Goal: Task Accomplishment & Management: Complete application form

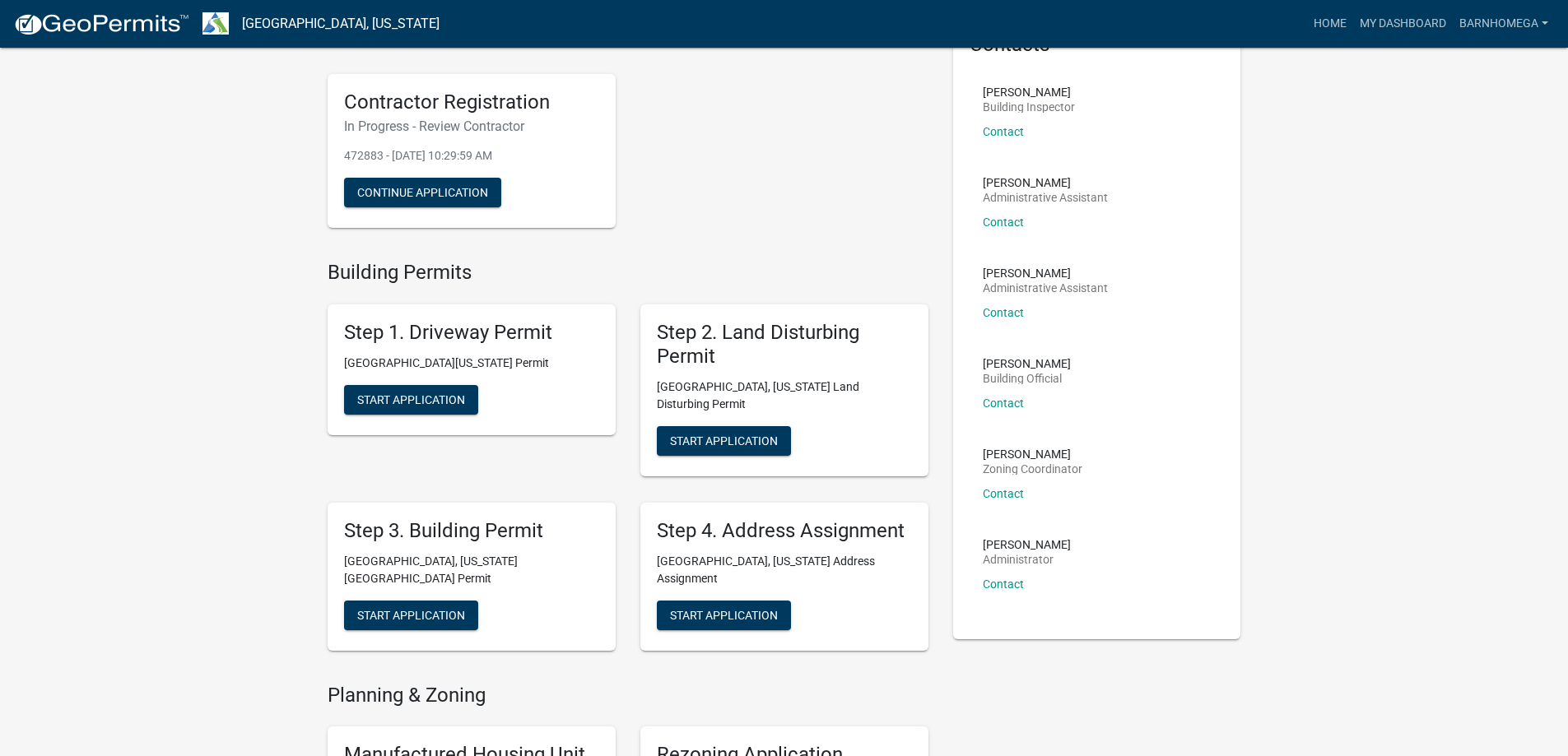
scroll to position [82, 0]
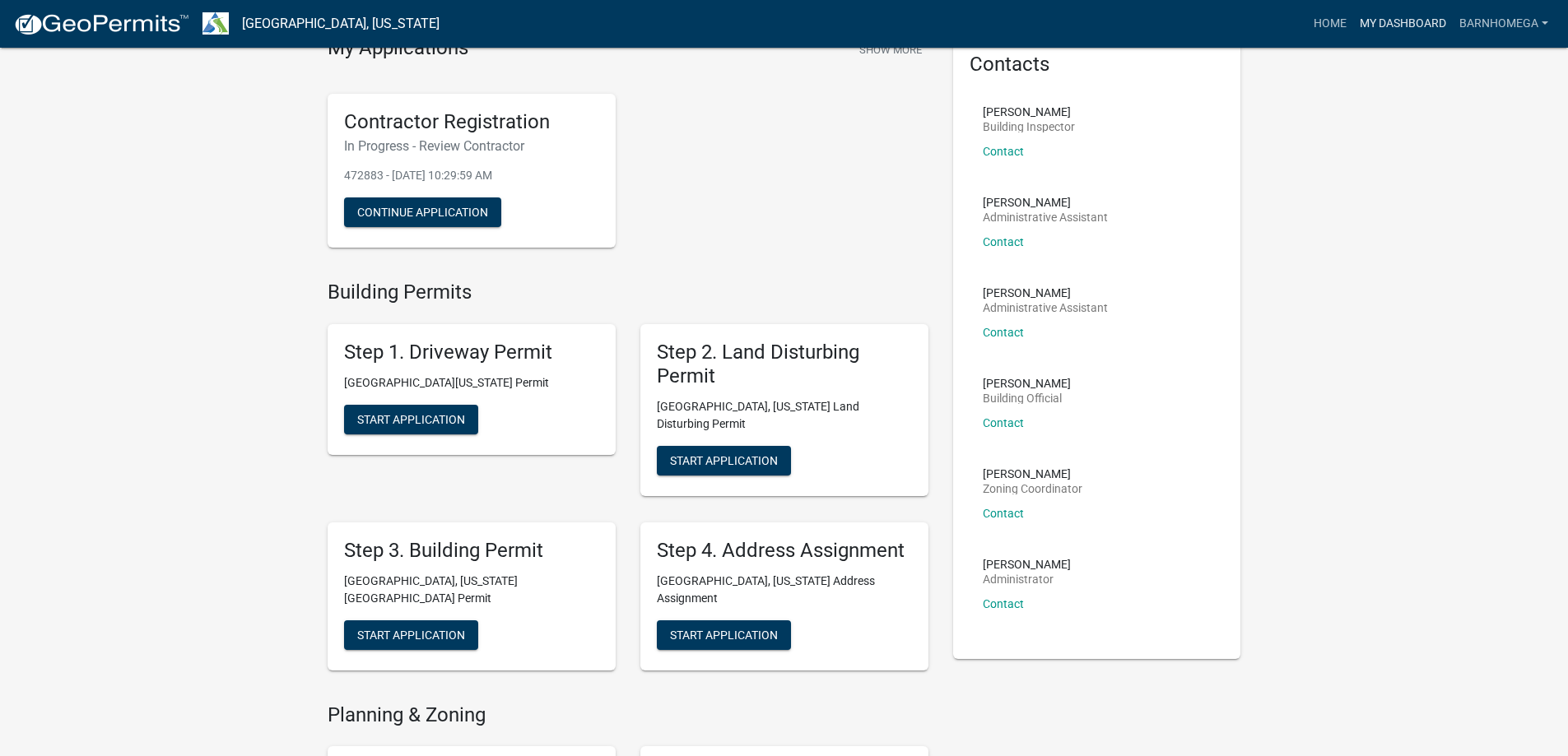
click at [1353, 37] on link "My Dashboard" at bounding box center [1402, 24] width 99 height 32
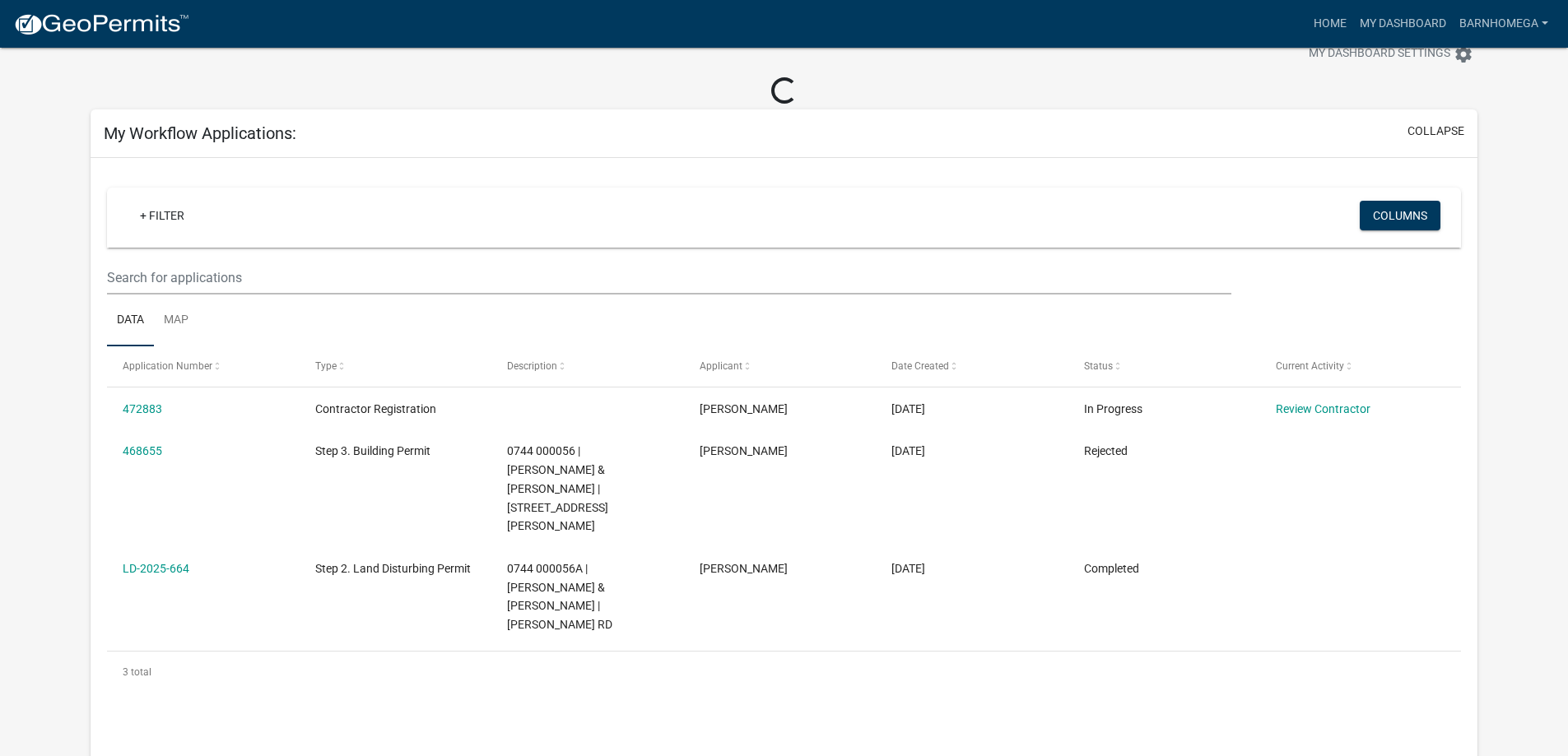
scroll to position [132, 0]
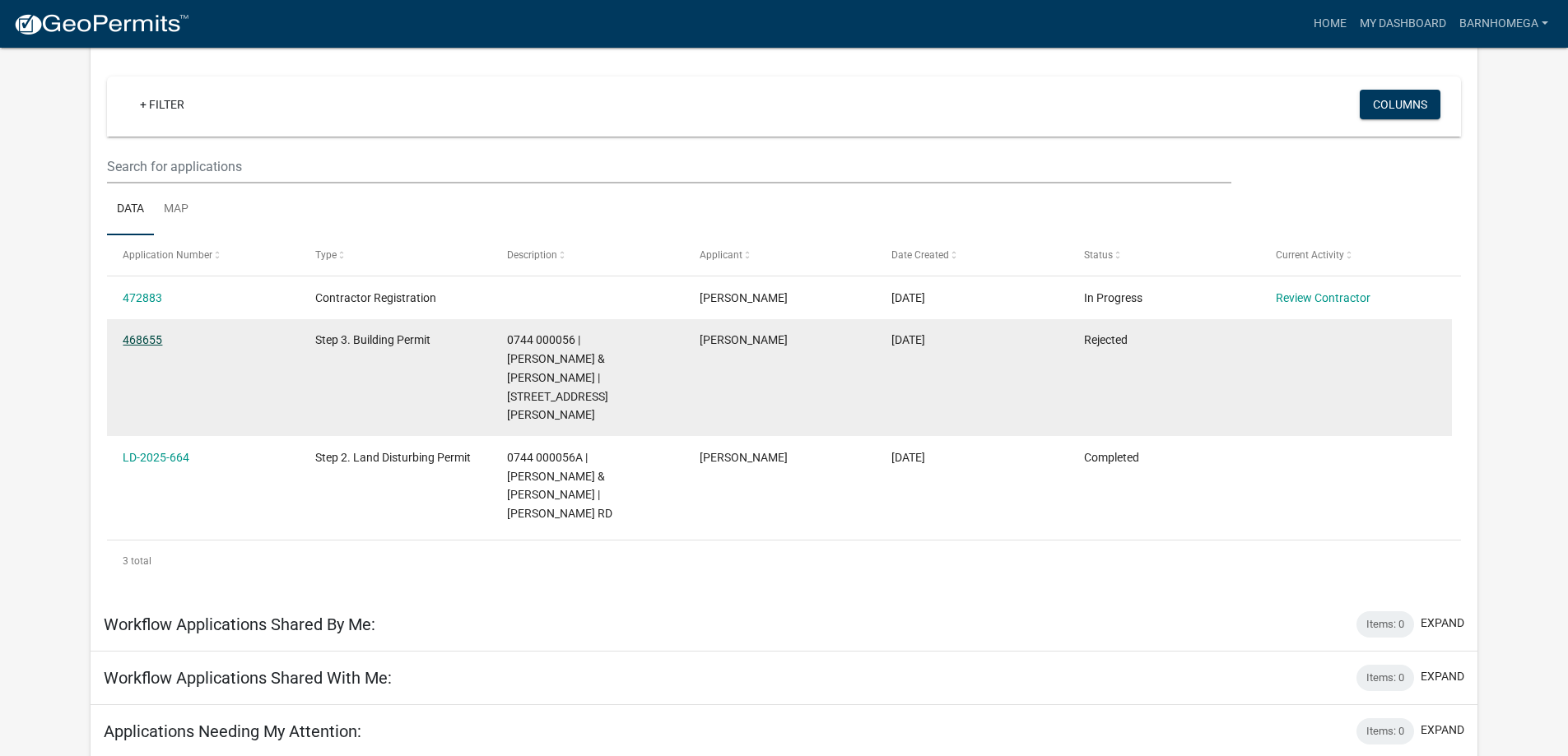
click at [147, 346] on link "468655" at bounding box center [143, 339] width 40 height 13
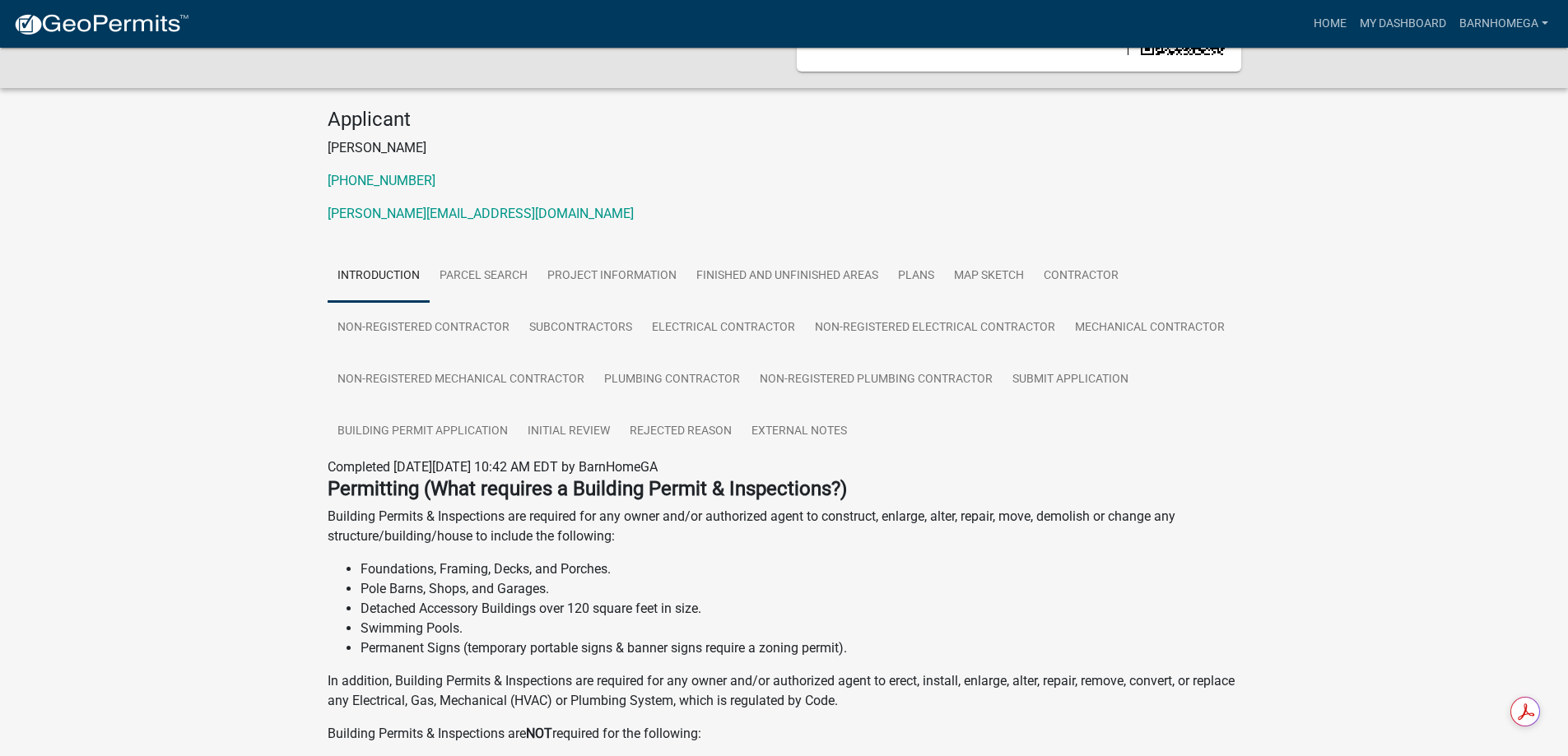
scroll to position [108, 0]
click at [1034, 305] on link "Contractor" at bounding box center [1081, 278] width 94 height 53
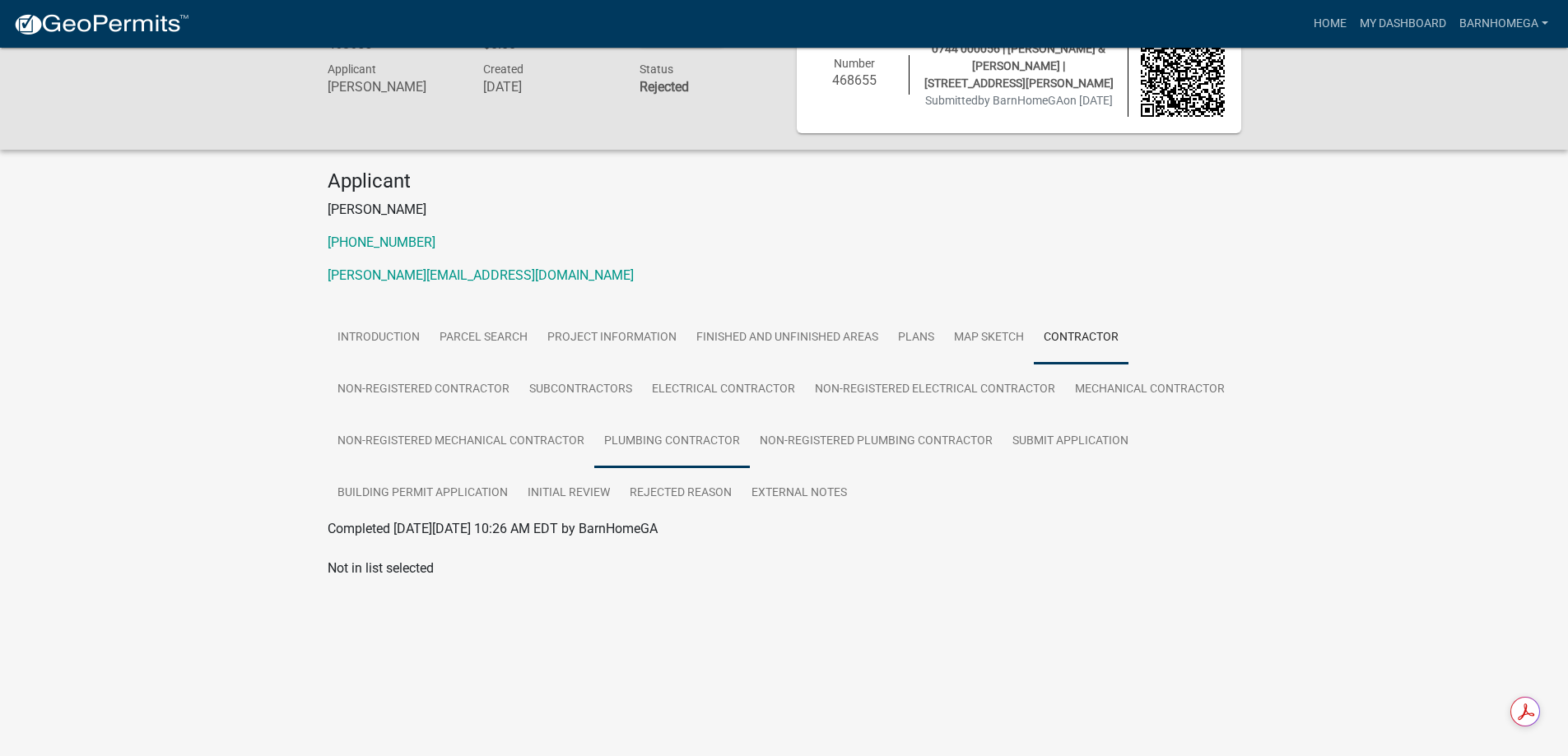
scroll to position [156, 0]
click at [499, 384] on link "Non-Registered Contractor" at bounding box center [423, 390] width 192 height 53
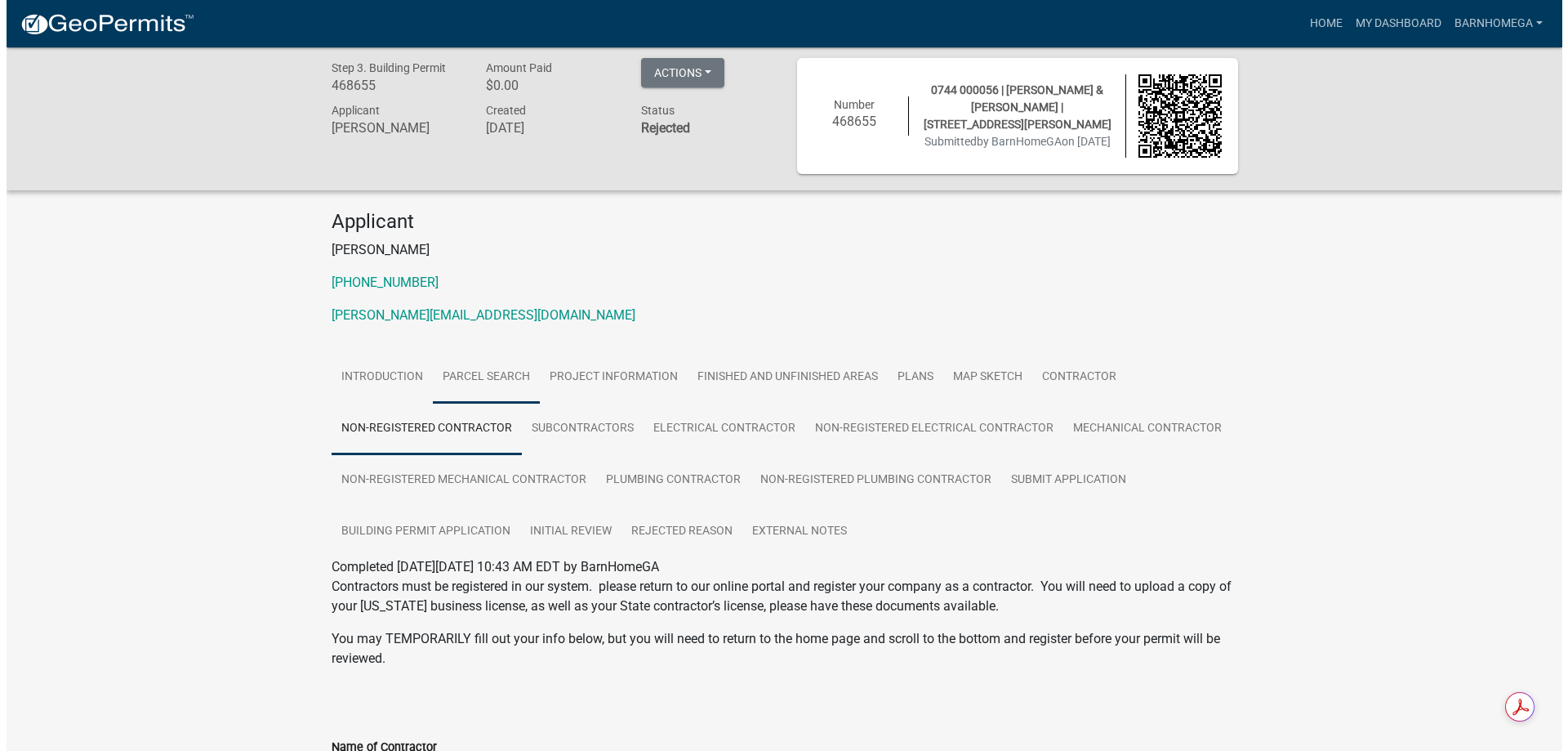
scroll to position [0, 0]
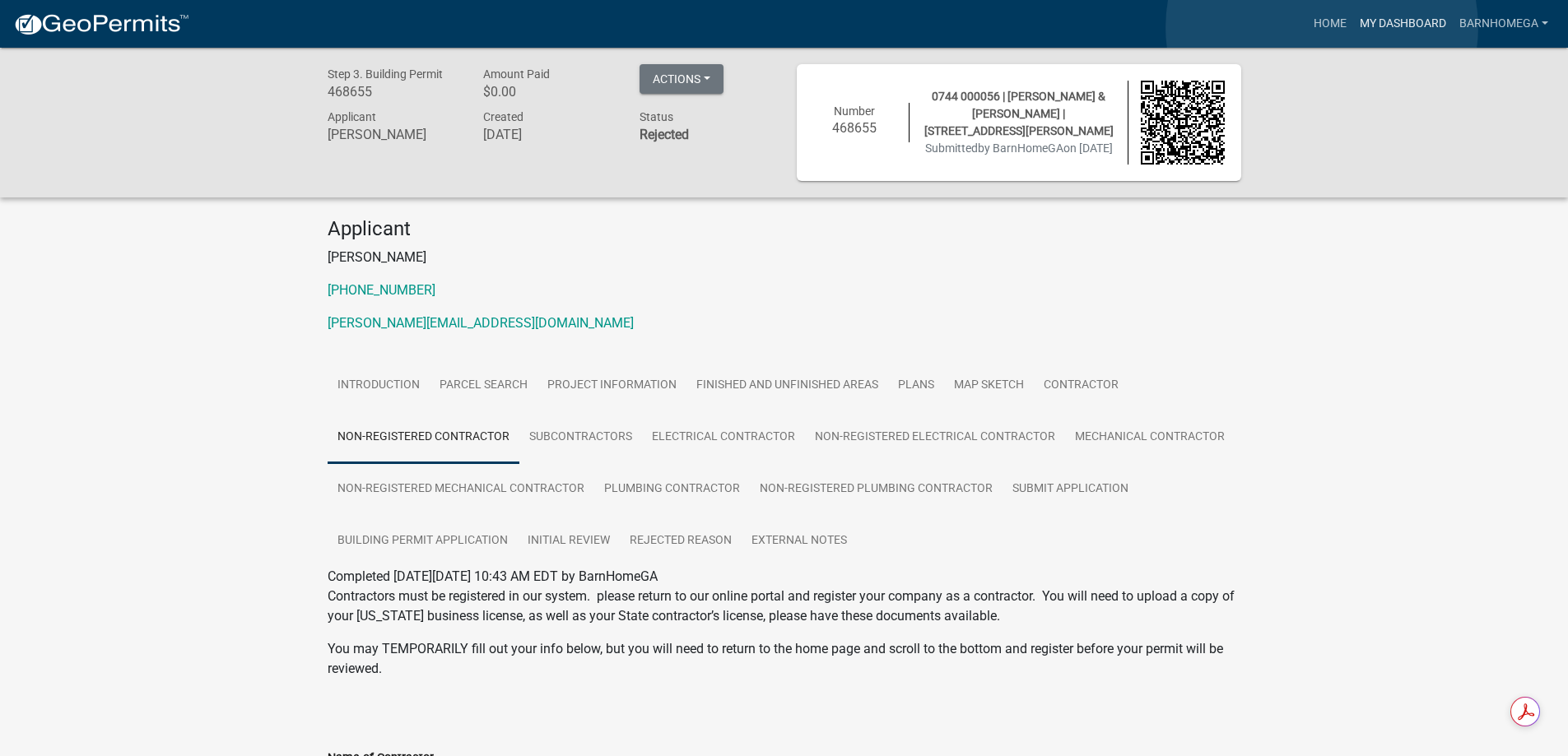
click at [1353, 27] on link "My Dashboard" at bounding box center [1402, 24] width 99 height 32
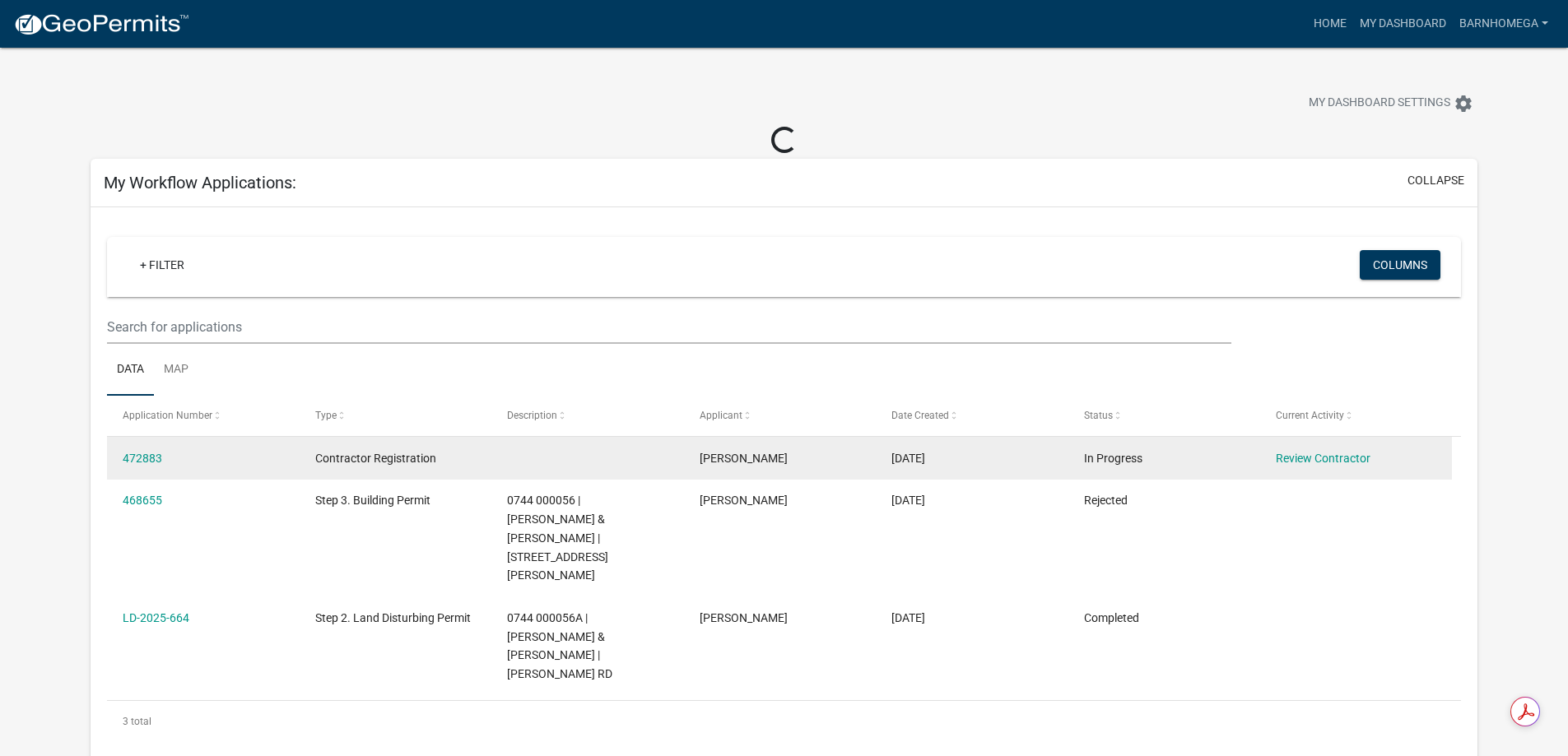
click at [152, 468] on div "472883" at bounding box center [203, 458] width 161 height 19
click at [158, 465] on link "472883" at bounding box center [143, 457] width 40 height 13
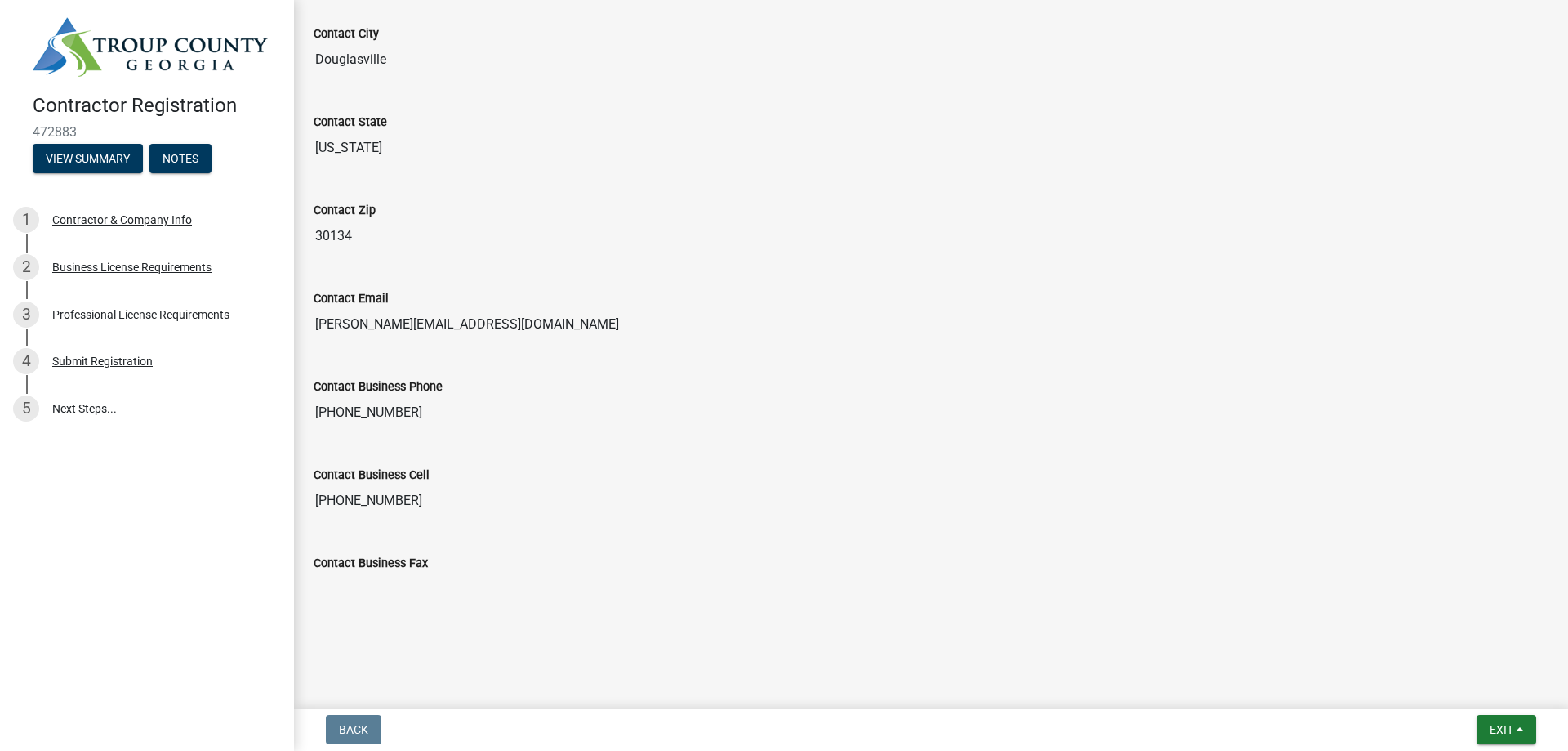
scroll to position [1174, 0]
click at [104, 273] on div "Business License Requirements" at bounding box center [132, 267] width 160 height 12
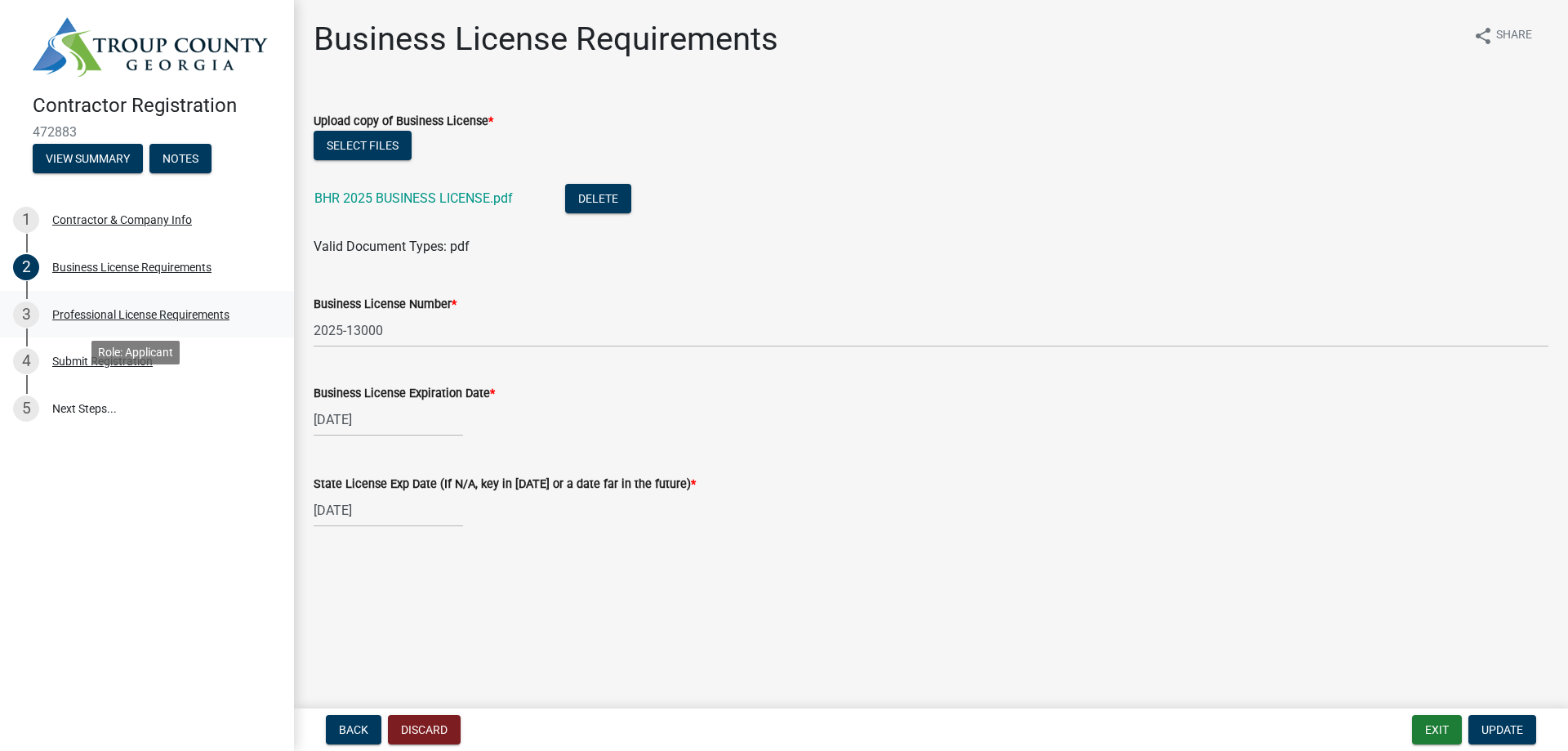
click at [108, 320] on div "Professional License Requirements" at bounding box center [141, 314] width 177 height 12
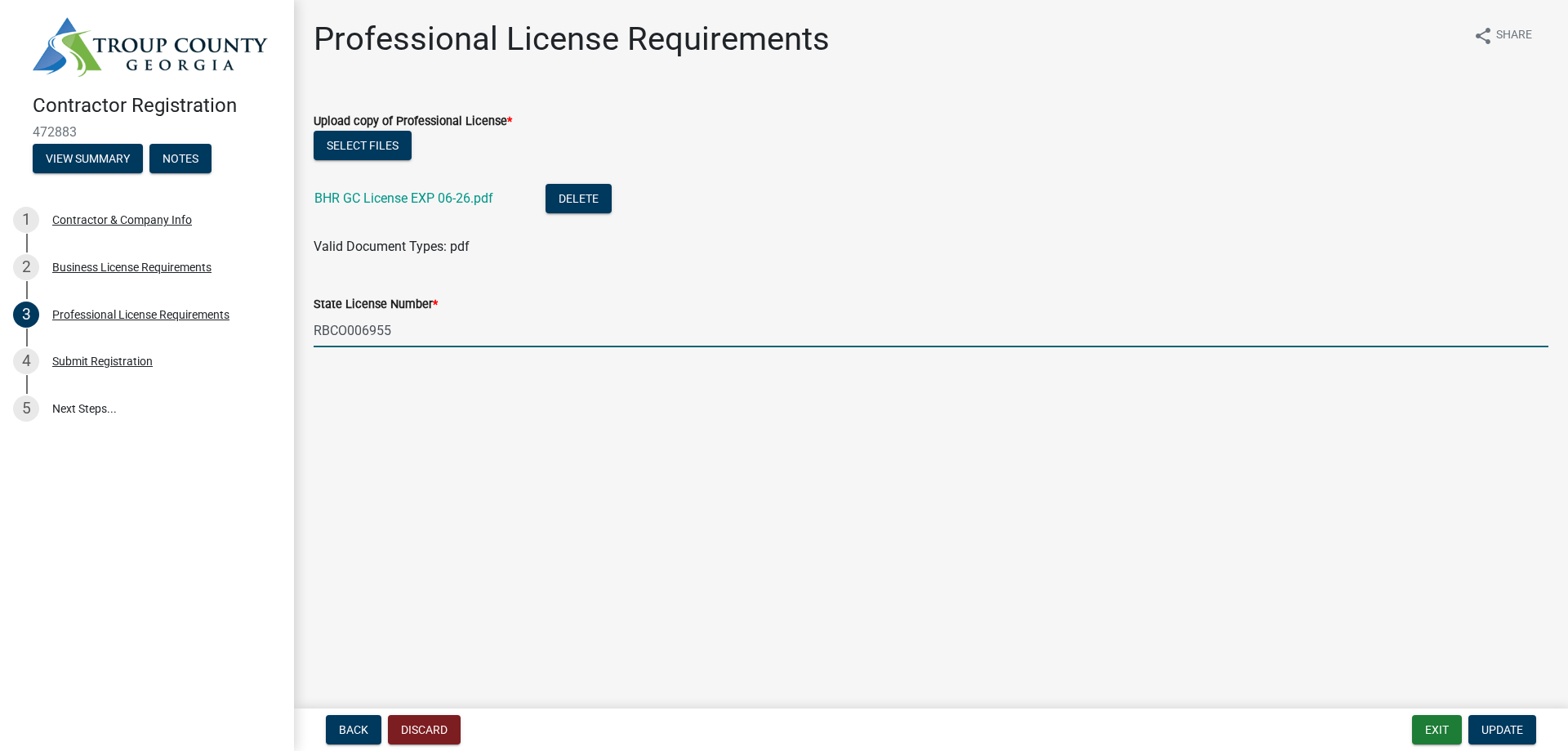
drag, startPoint x: 425, startPoint y: 418, endPoint x: 306, endPoint y: 412, distance: 119.2
click at [306, 347] on div "State License Number * RBCO006955" at bounding box center [931, 308] width 1260 height 76
type input "RBQA006954"
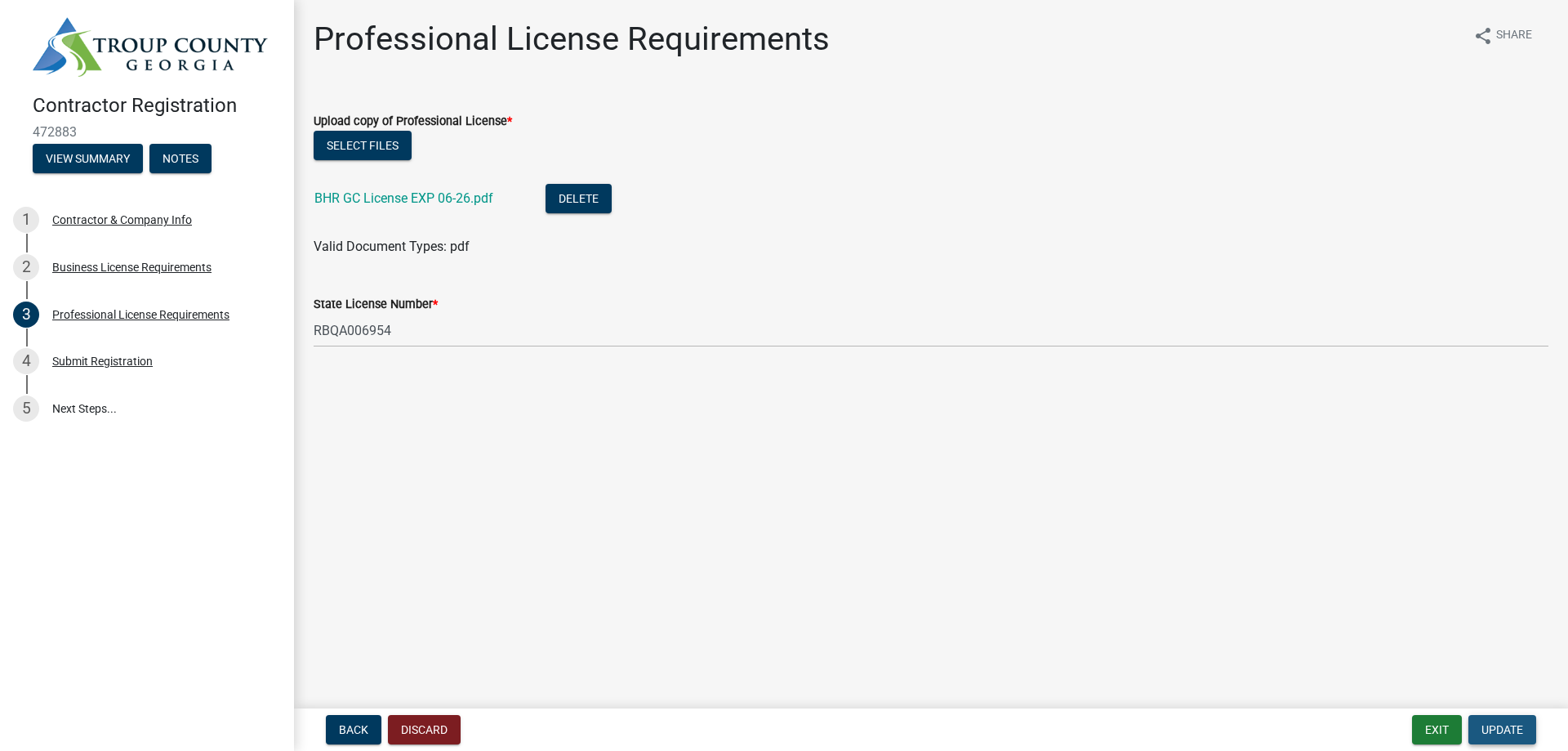
click at [1496, 728] on span "Update" at bounding box center [1502, 729] width 41 height 13
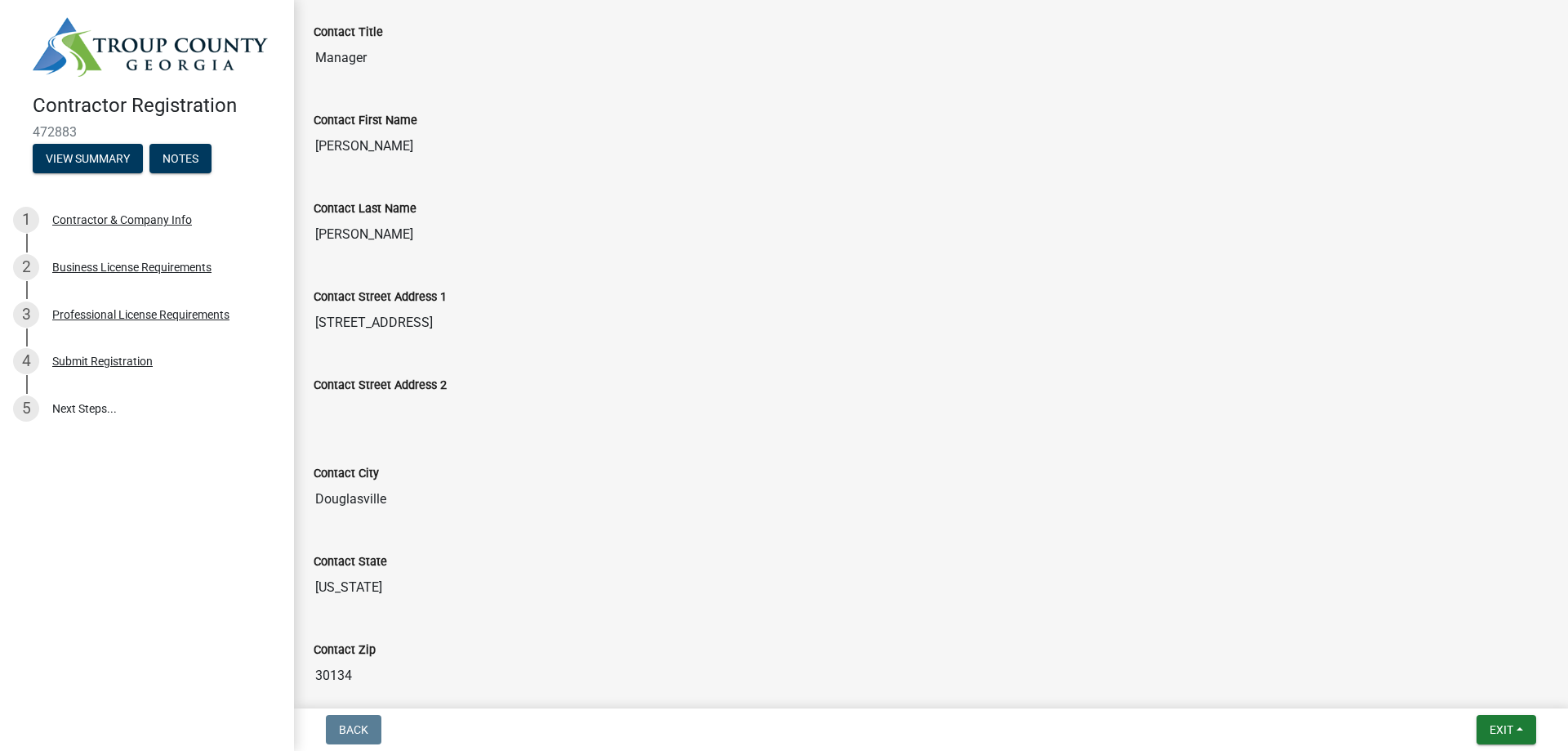
scroll to position [409, 0]
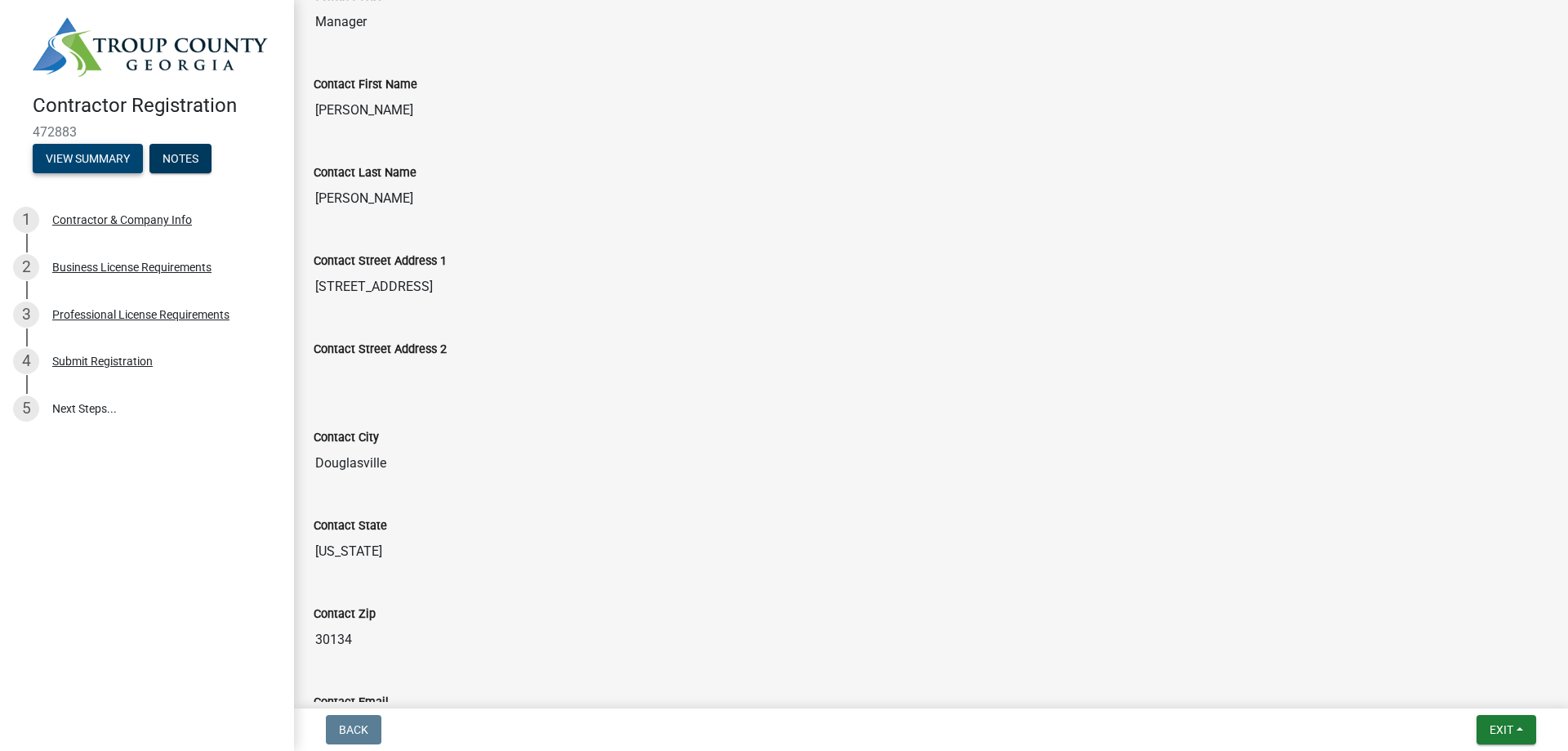
click at [143, 173] on button "View Summary" at bounding box center [88, 159] width 110 height 30
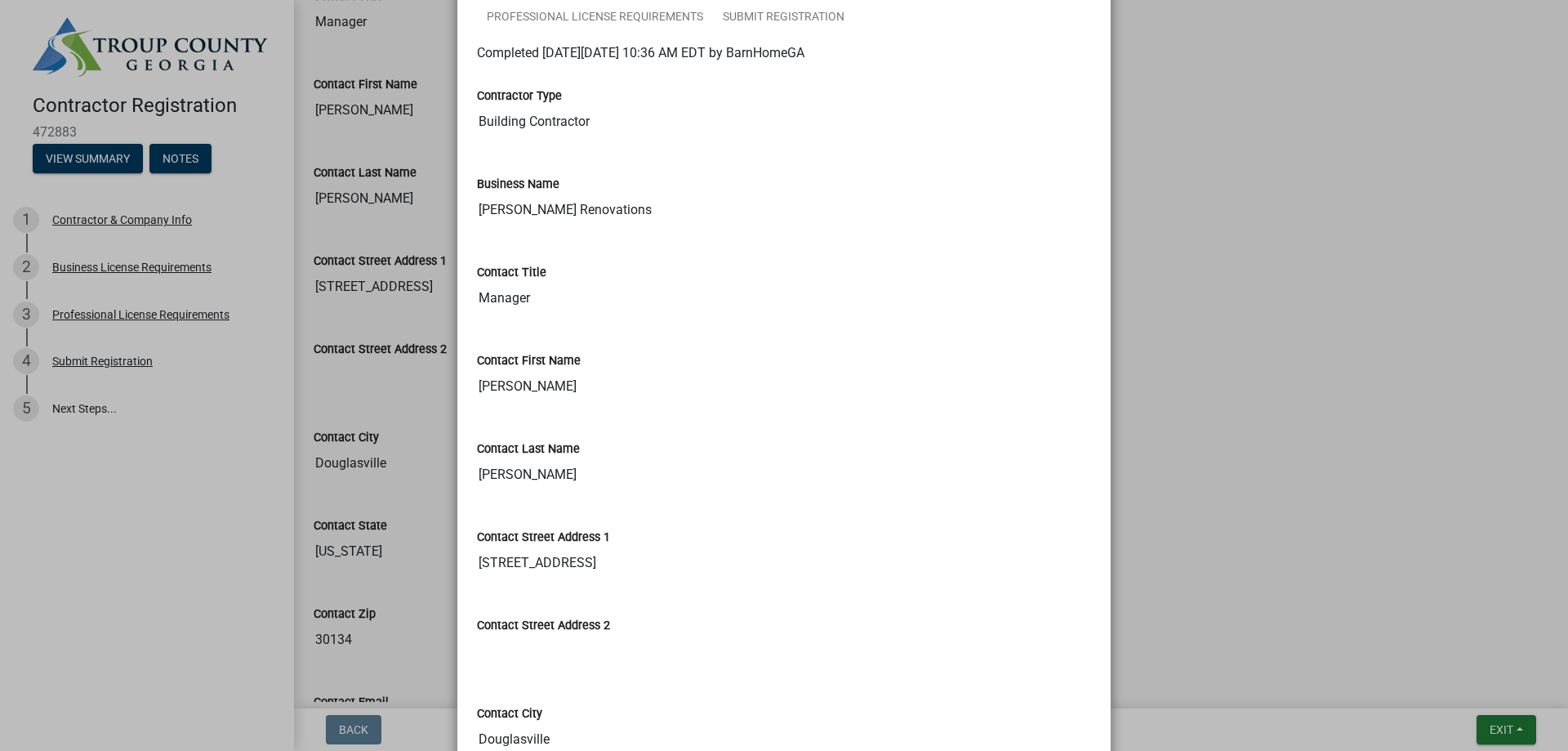
scroll to position [0, 0]
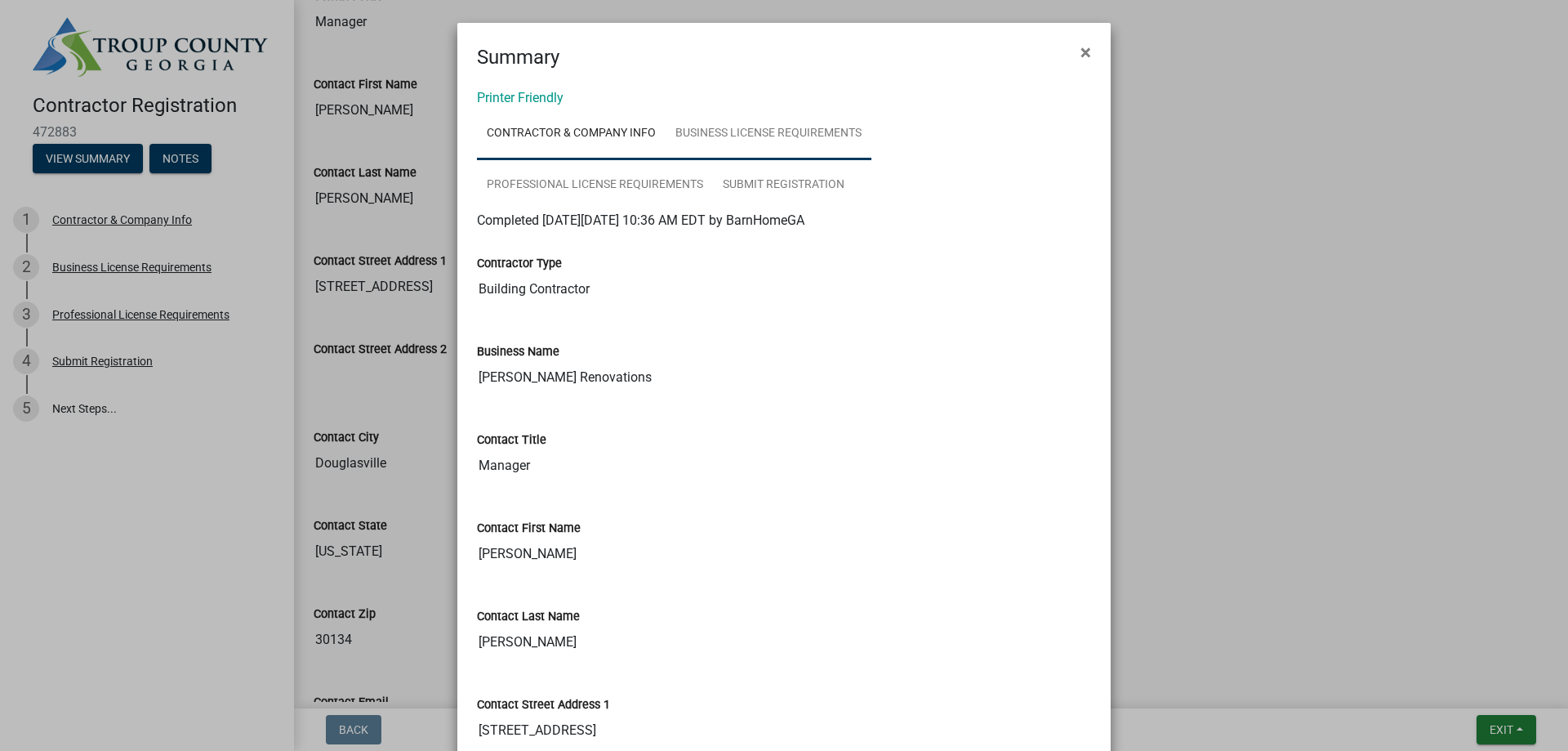
click at [872, 151] on link "Business License Requirements" at bounding box center [768, 133] width 206 height 52
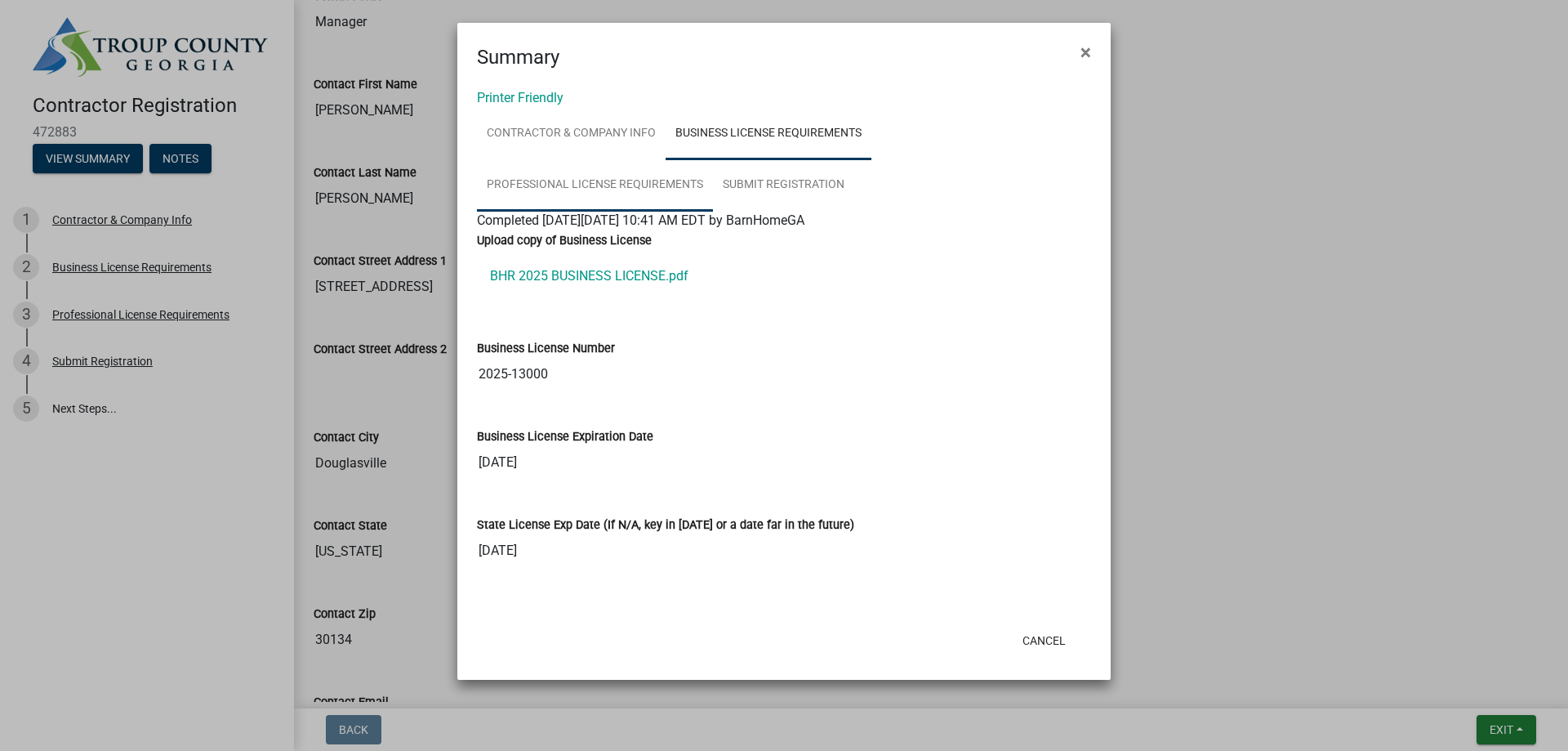
click at [643, 212] on link "Professional License Requirements" at bounding box center [595, 185] width 236 height 52
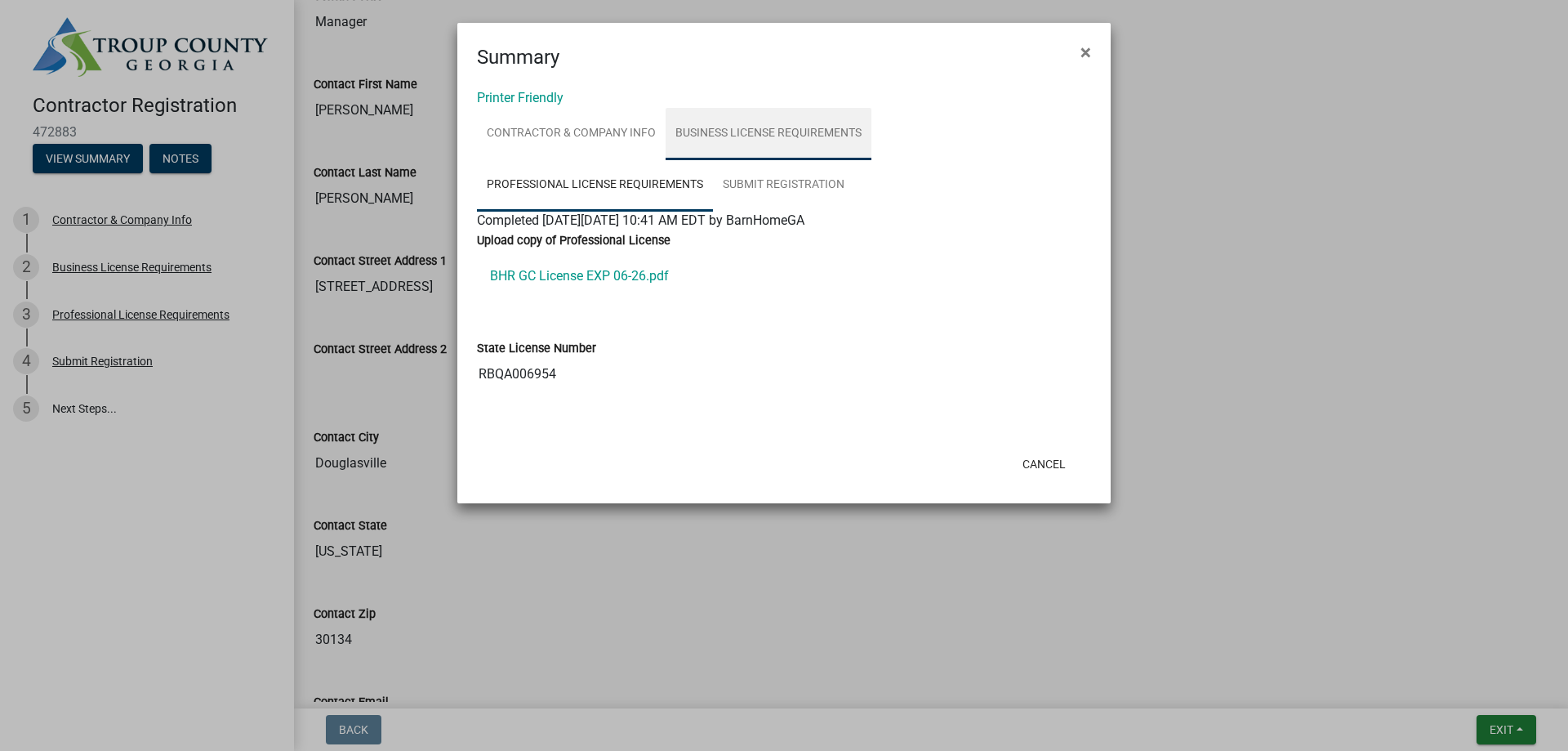
click at [820, 160] on link "Business License Requirements" at bounding box center [768, 133] width 206 height 52
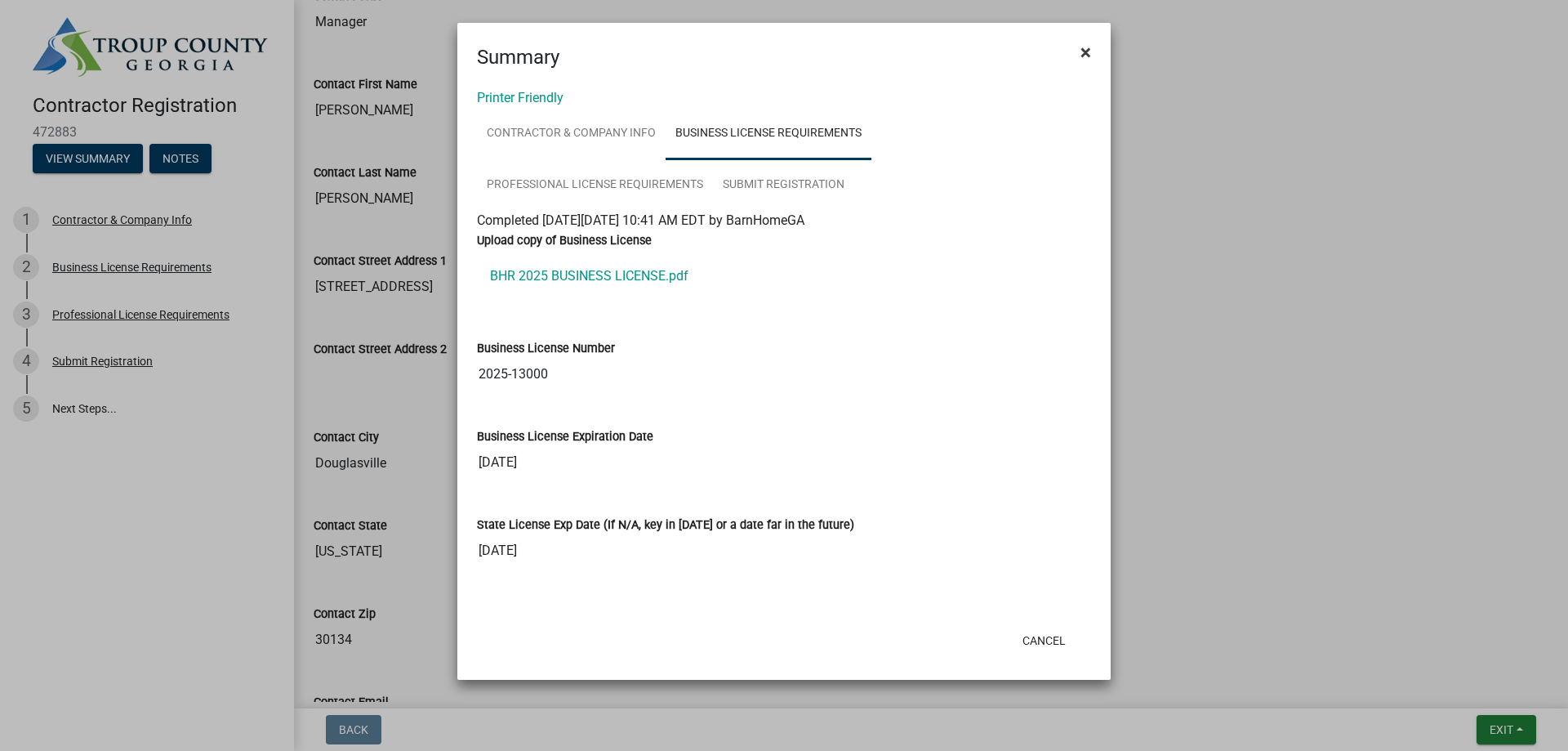
click at [1088, 68] on button "×" at bounding box center [1085, 52] width 36 height 45
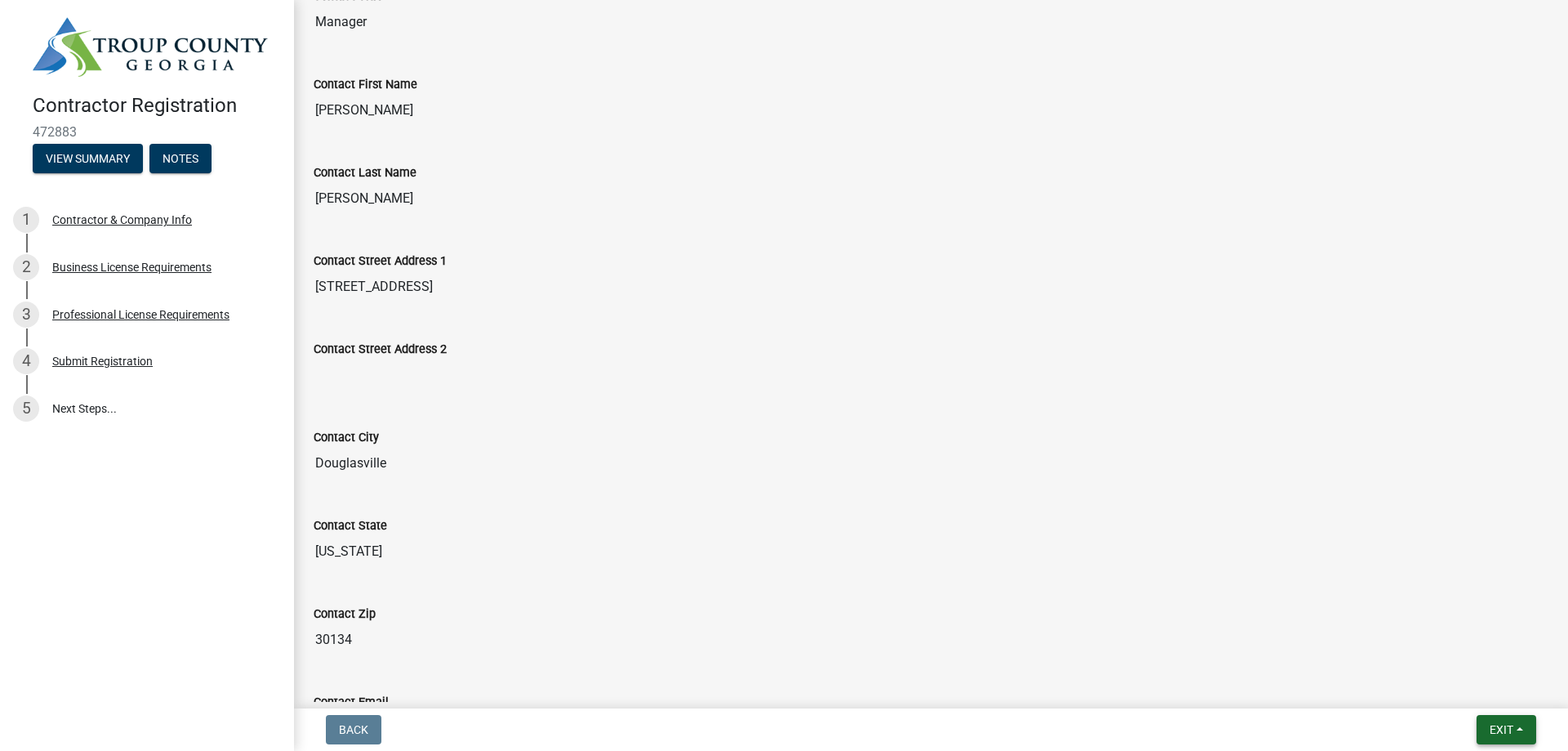
click at [1497, 726] on span "Exit" at bounding box center [1502, 729] width 24 height 13
click at [1417, 621] on button "Save" at bounding box center [1470, 641] width 131 height 39
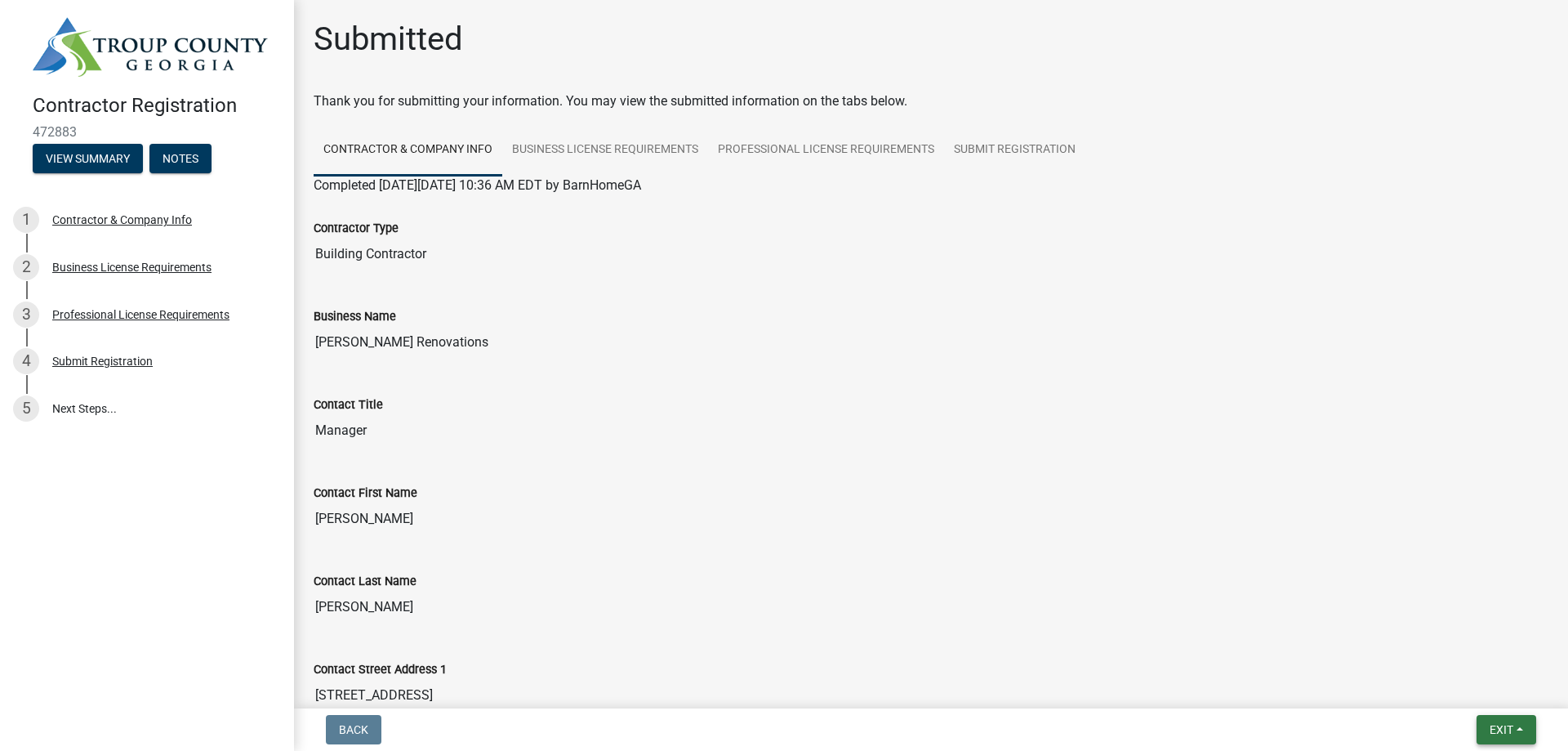
click at [1492, 730] on span "Exit" at bounding box center [1502, 729] width 24 height 13
click at [1472, 679] on button "Save & Exit" at bounding box center [1470, 680] width 131 height 39
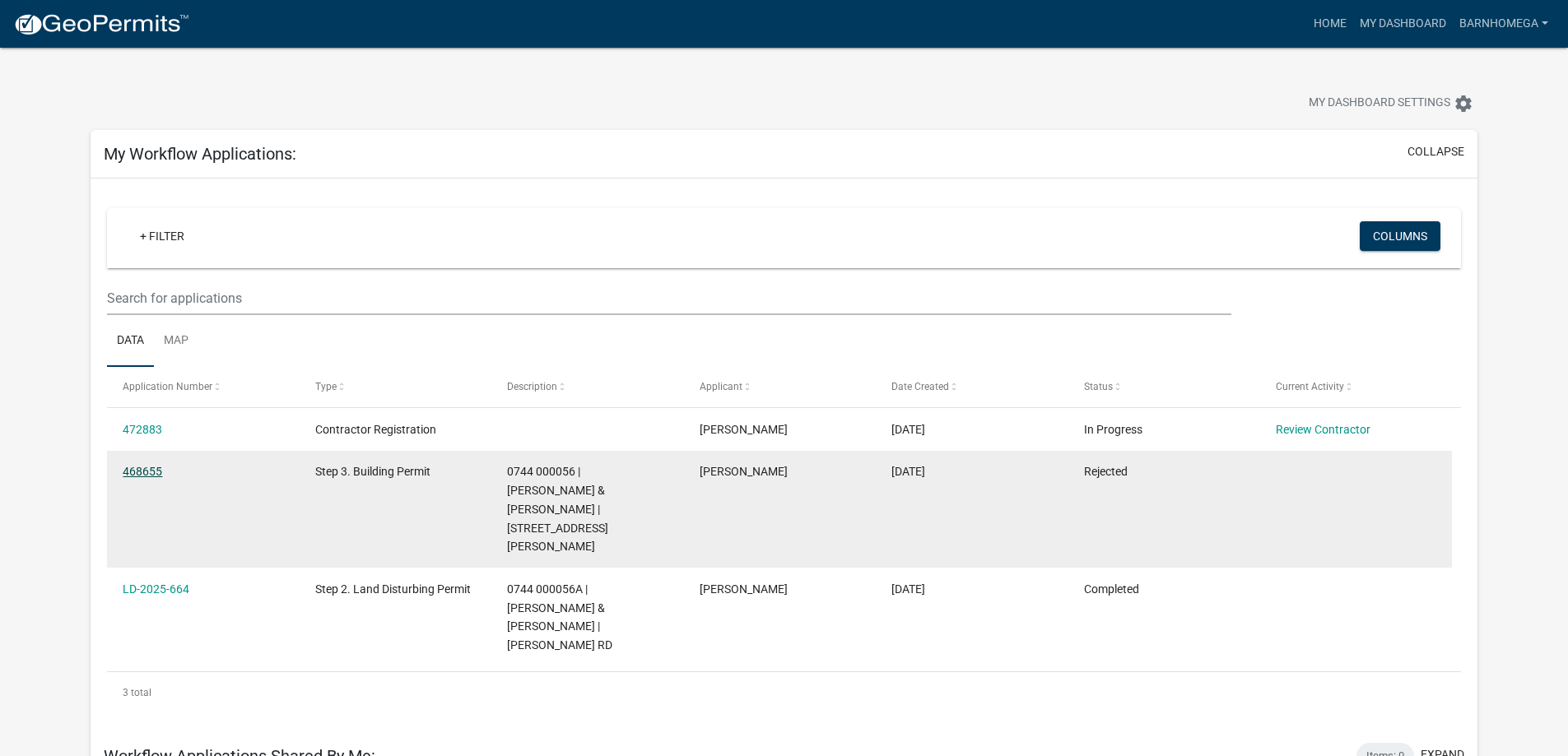
click at [139, 478] on link "468655" at bounding box center [143, 471] width 40 height 13
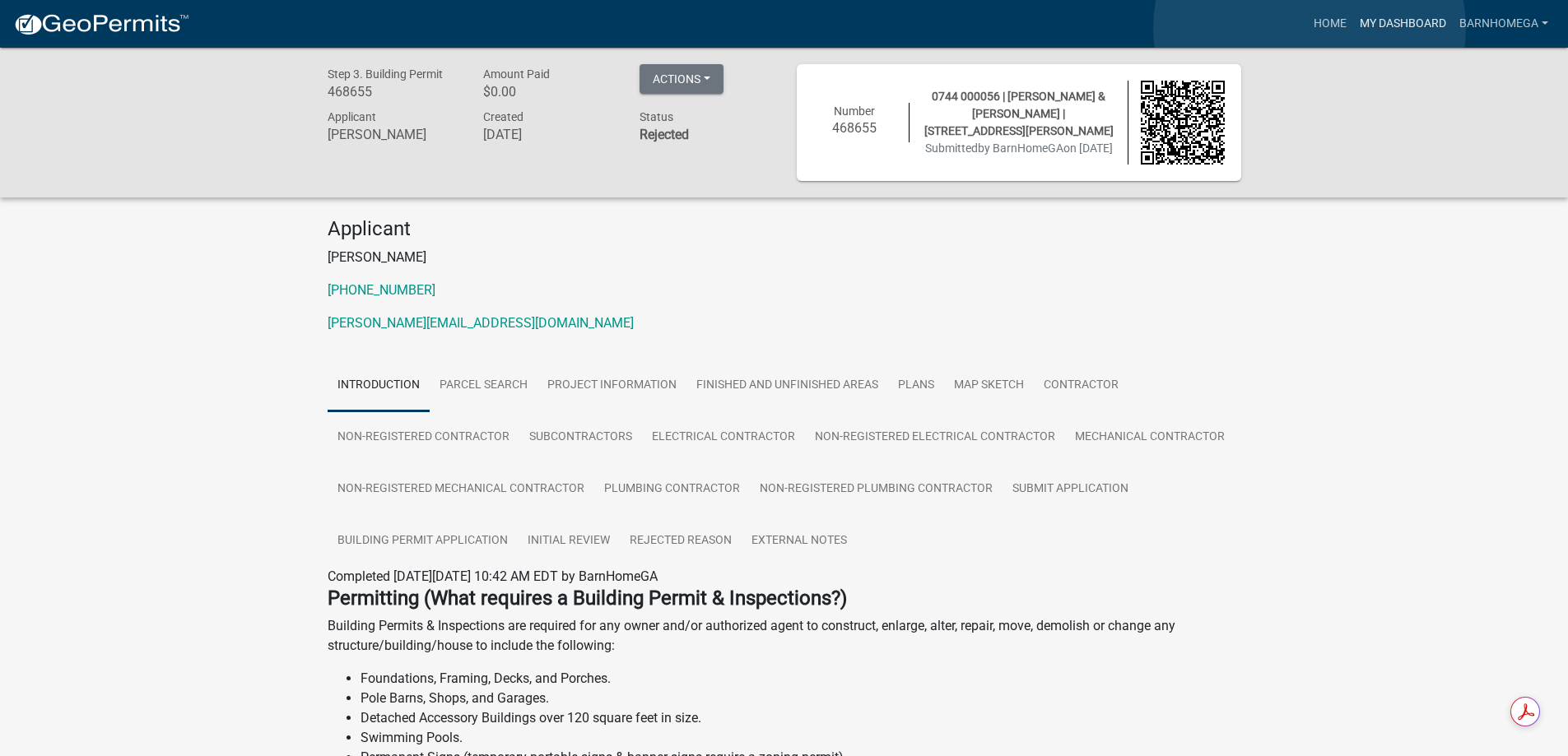
click at [1353, 28] on link "My Dashboard" at bounding box center [1402, 24] width 99 height 32
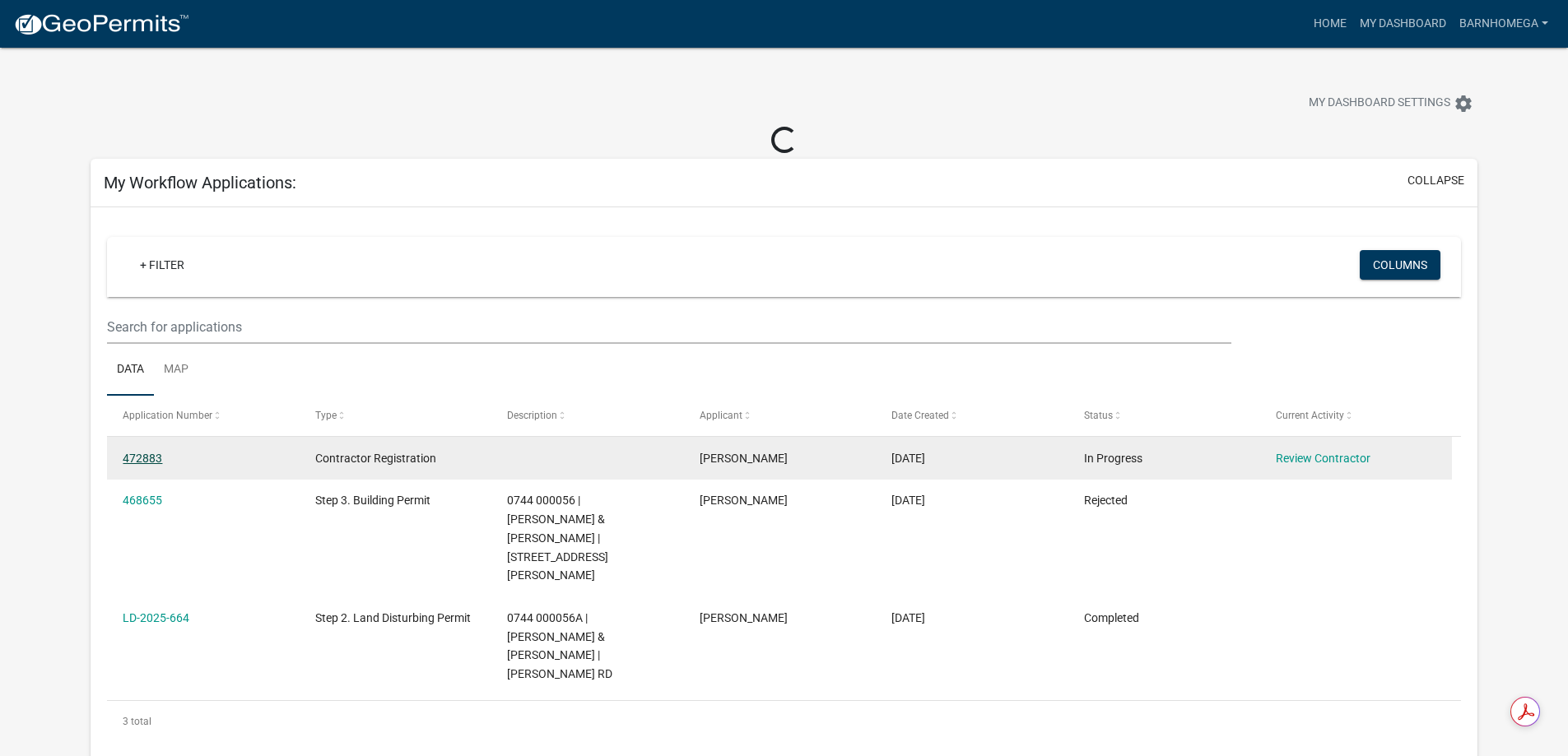
click at [162, 465] on link "472883" at bounding box center [143, 457] width 40 height 13
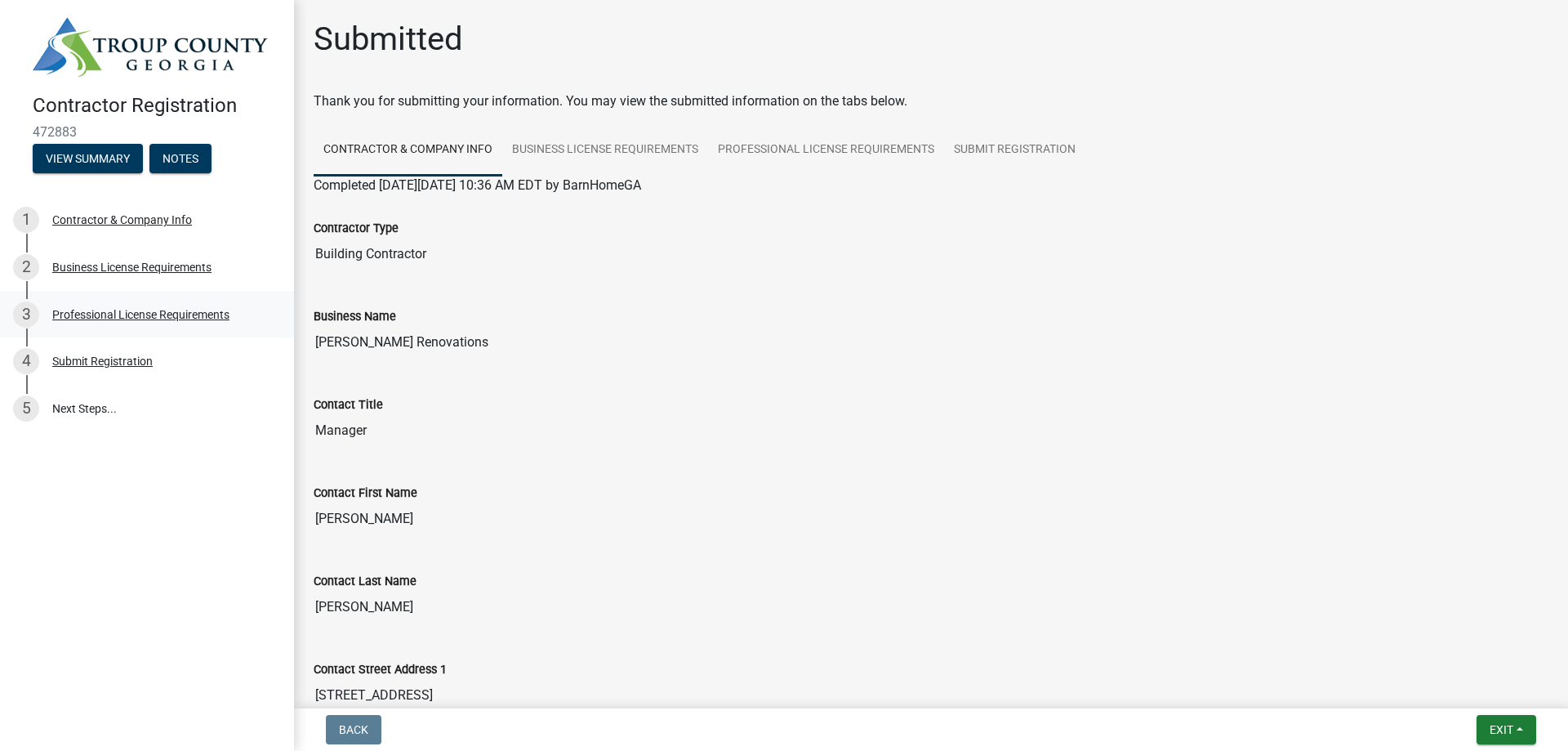
click at [112, 320] on div "Professional License Requirements" at bounding box center [141, 314] width 177 height 12
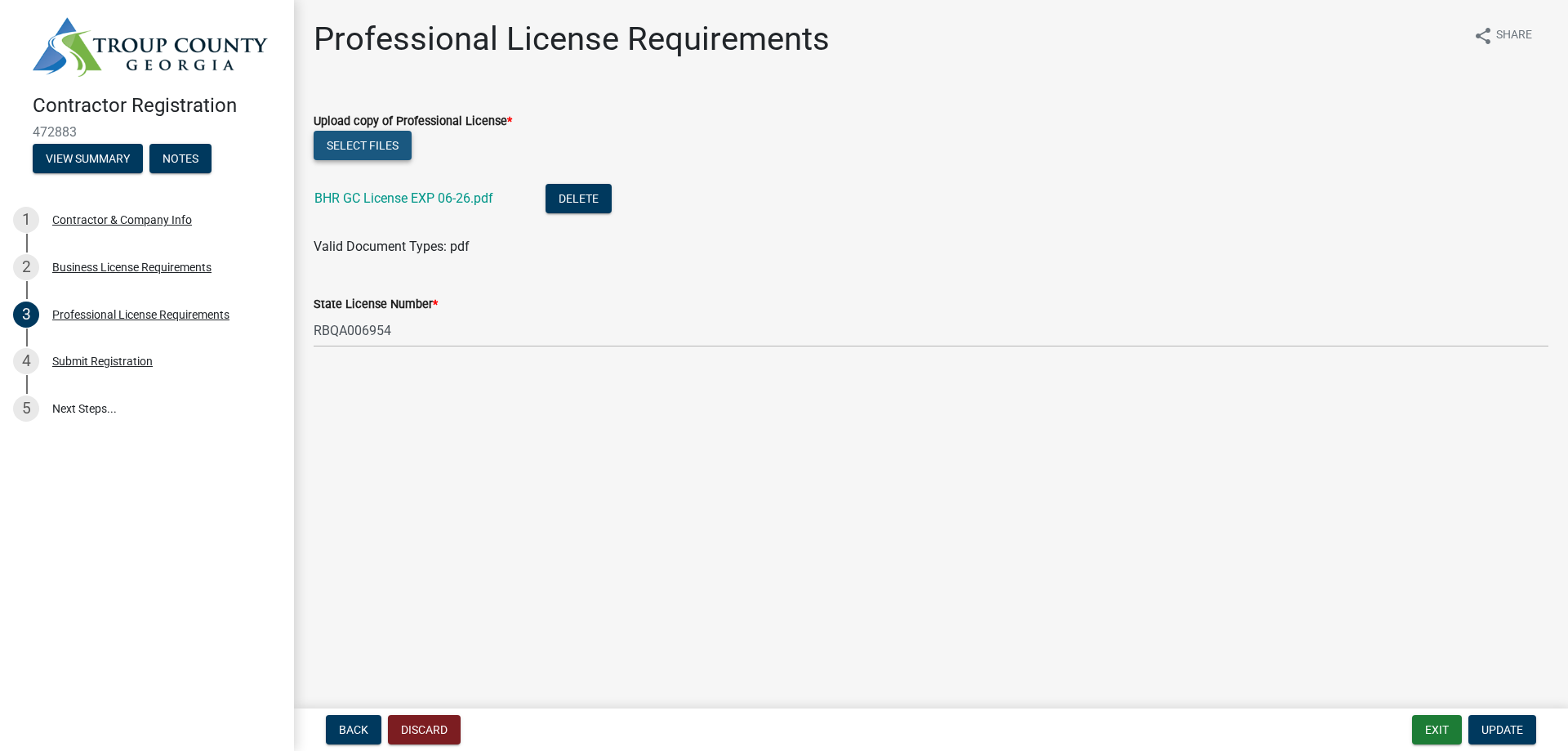
click at [375, 161] on button "Select files" at bounding box center [362, 146] width 98 height 30
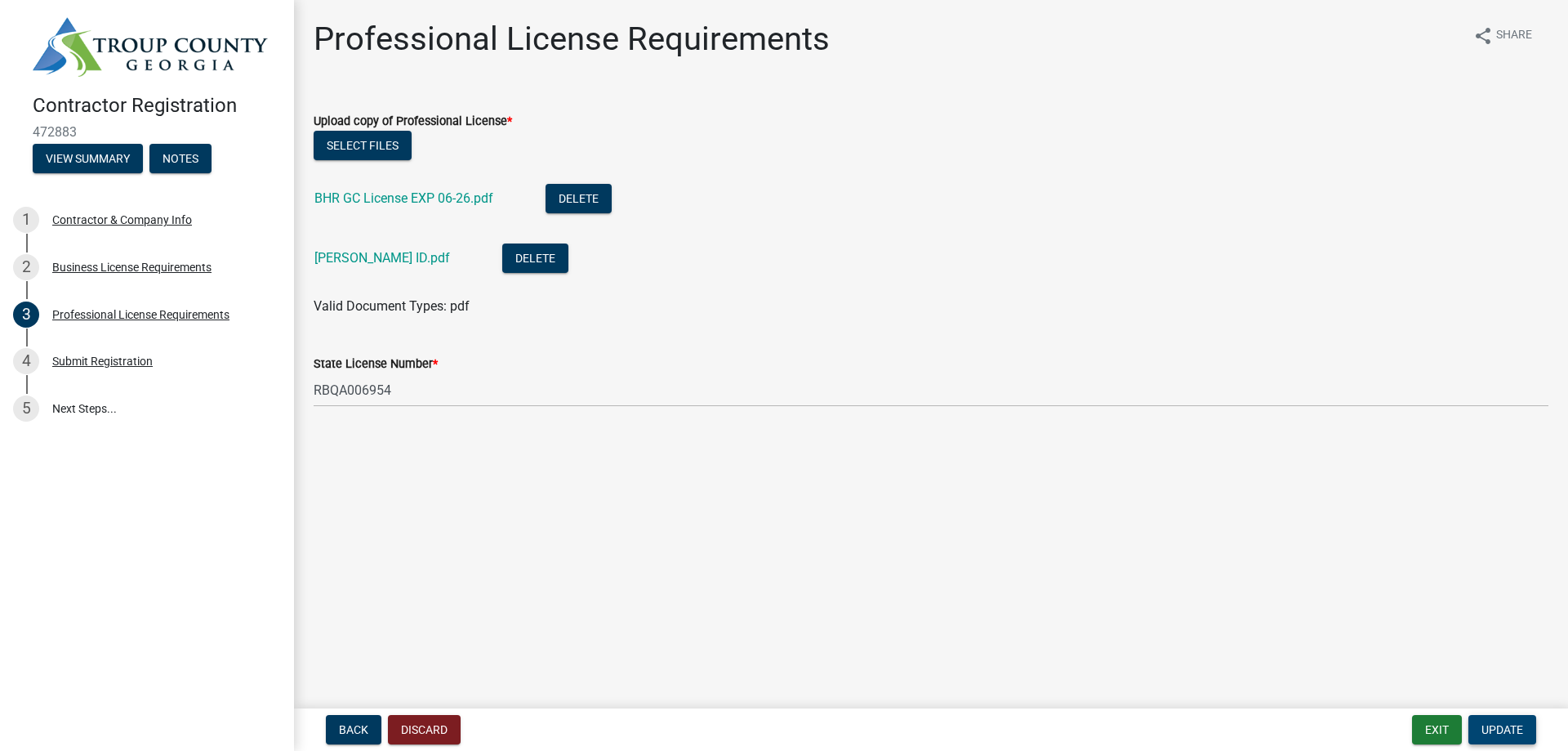
click at [1492, 723] on span "Update" at bounding box center [1502, 729] width 41 height 13
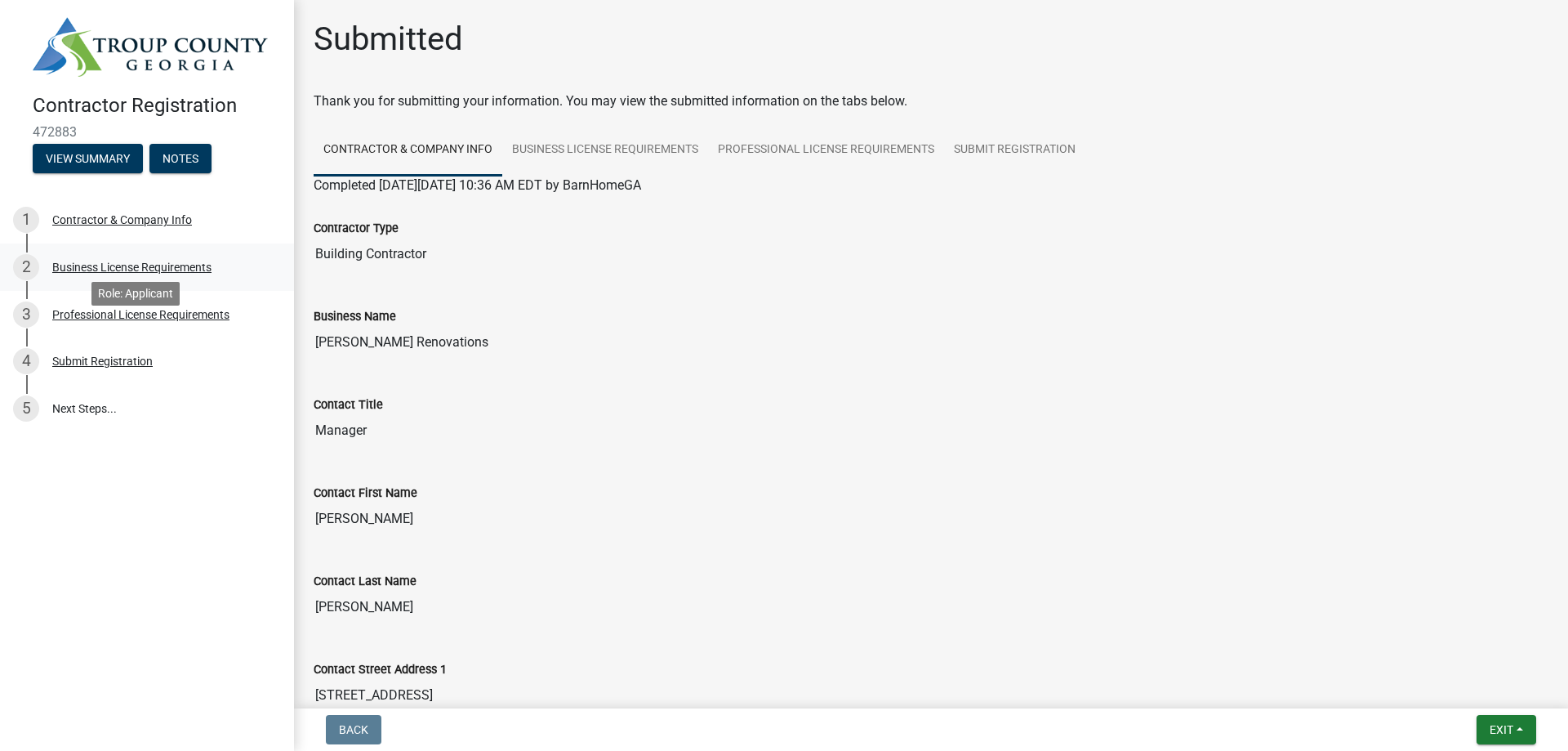
click at [131, 273] on div "Business License Requirements" at bounding box center [132, 267] width 160 height 12
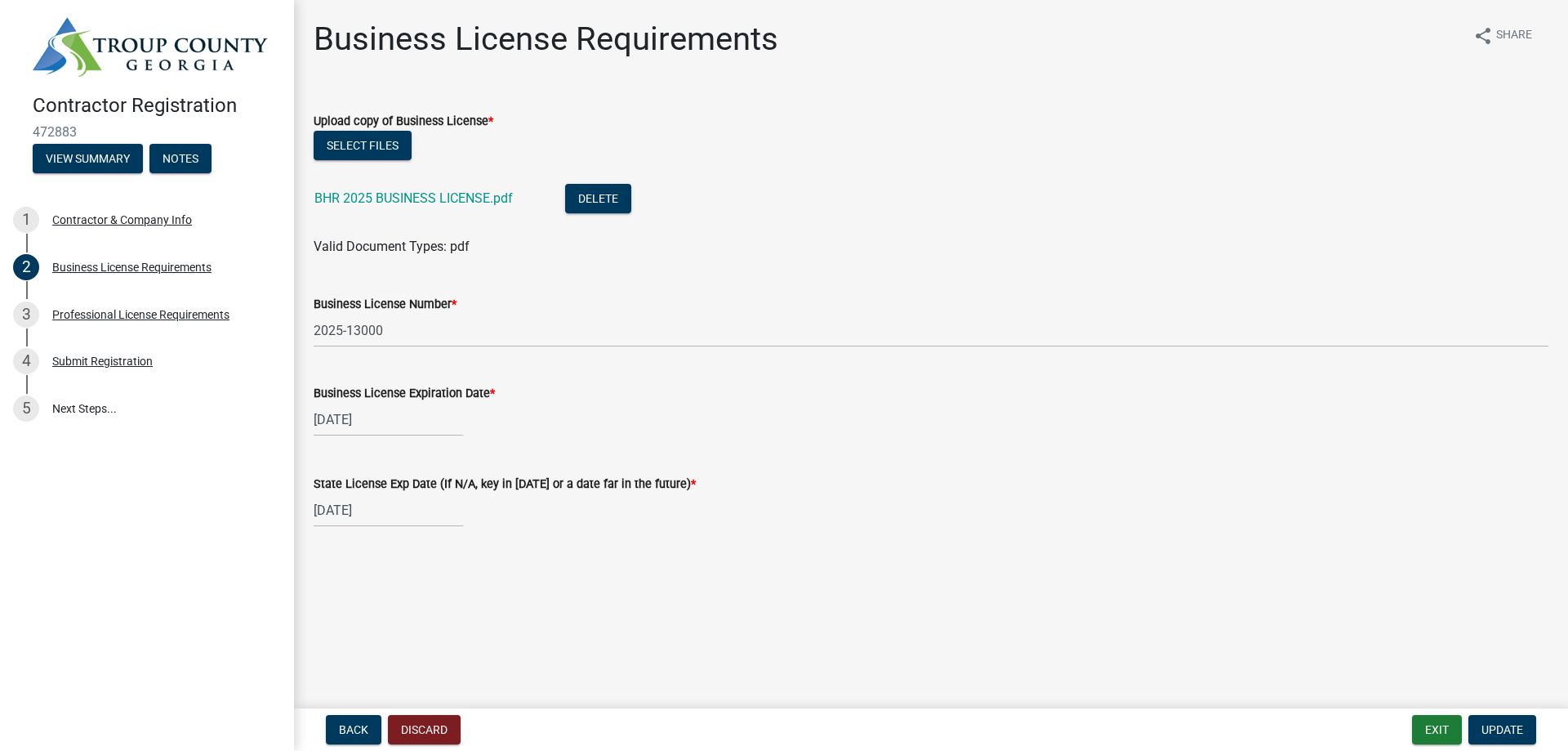
scroll to position [41, 0]
click at [212, 173] on button "Notes" at bounding box center [180, 159] width 62 height 30
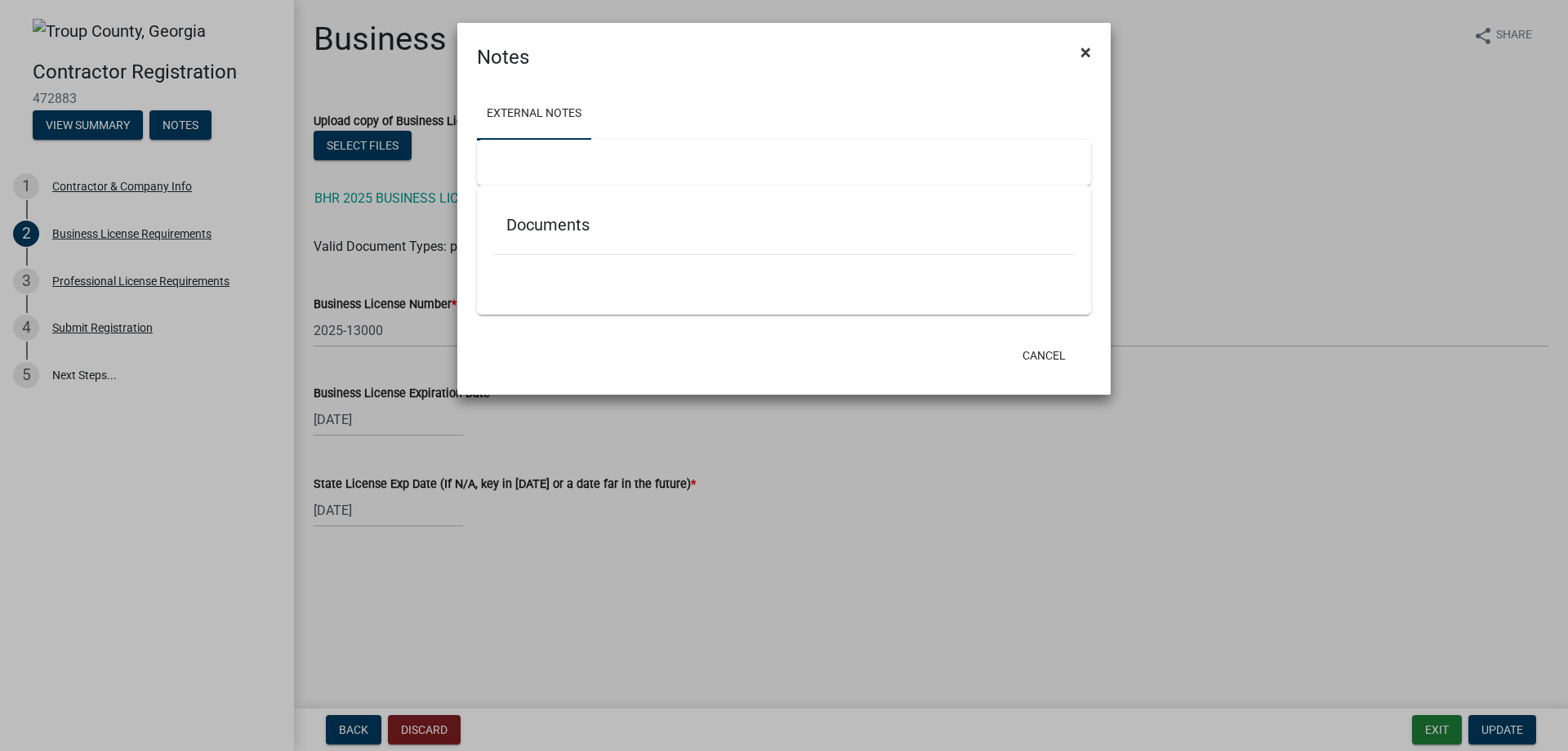
click at [1093, 60] on button "×" at bounding box center [1085, 52] width 36 height 45
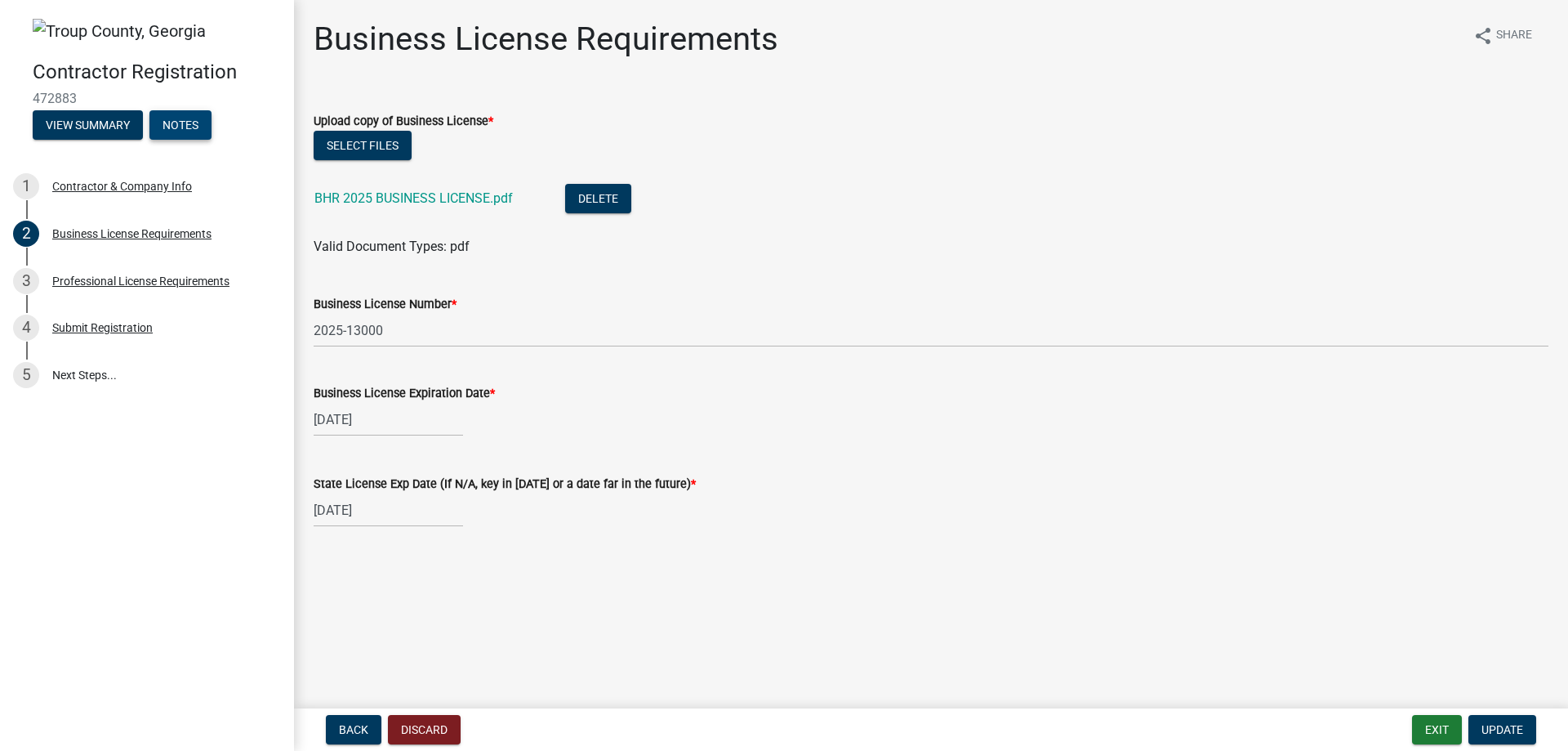
click at [212, 140] on button "Notes" at bounding box center [180, 125] width 62 height 30
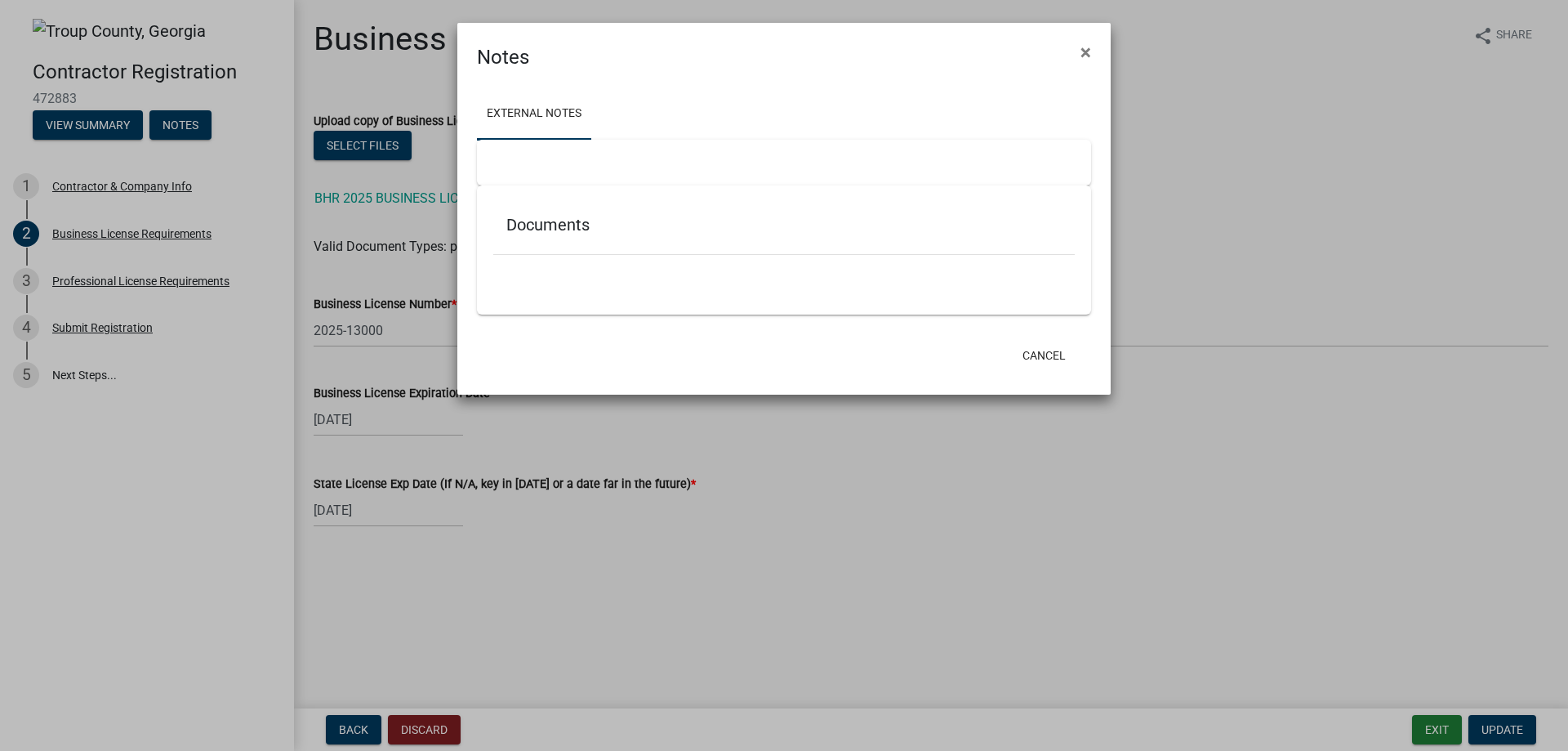
click at [576, 235] on h5 "Documents" at bounding box center [784, 225] width 555 height 20
click at [1080, 62] on span "×" at bounding box center [1085, 51] width 11 height 23
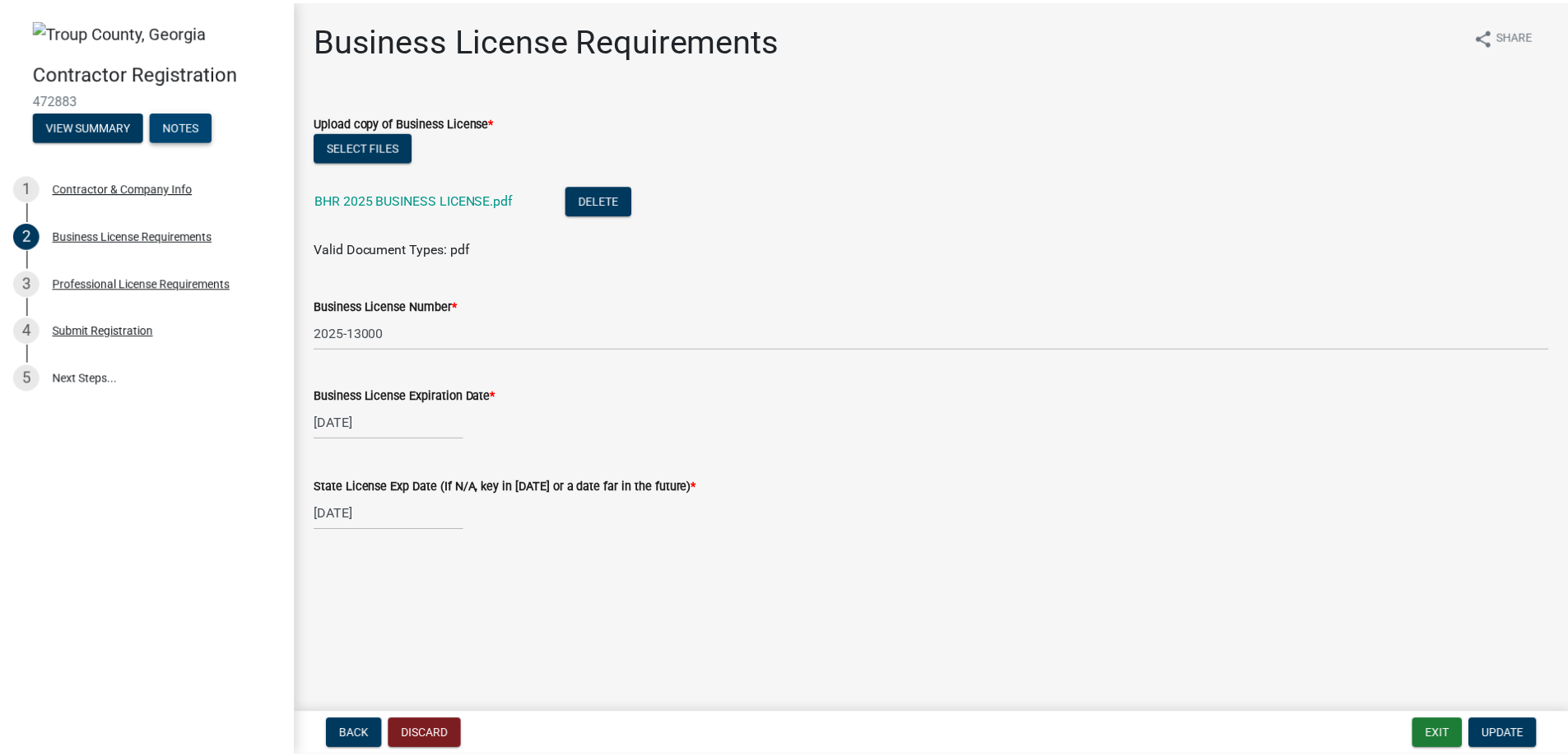
scroll to position [0, 0]
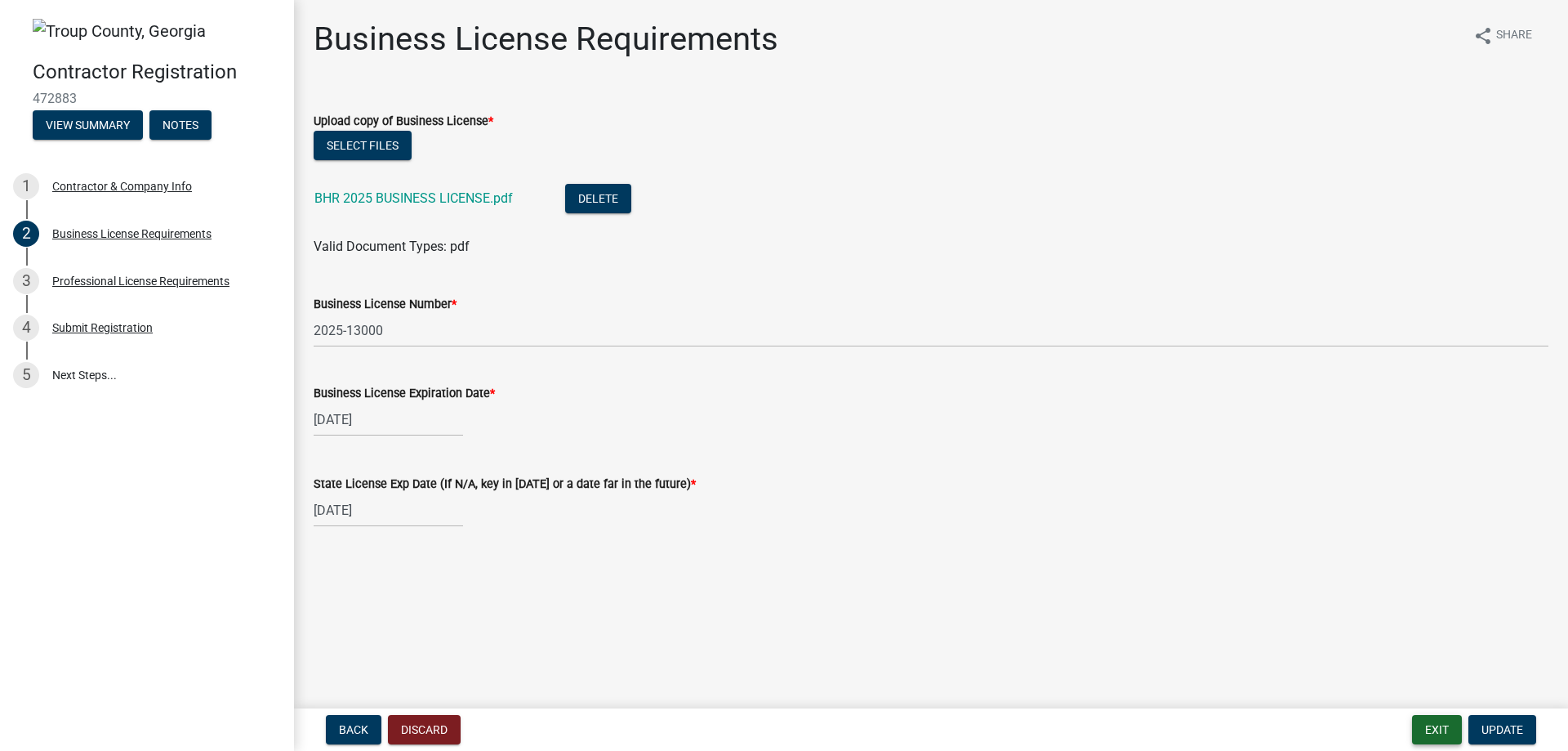
click at [1413, 724] on button "Exit" at bounding box center [1437, 730] width 50 height 30
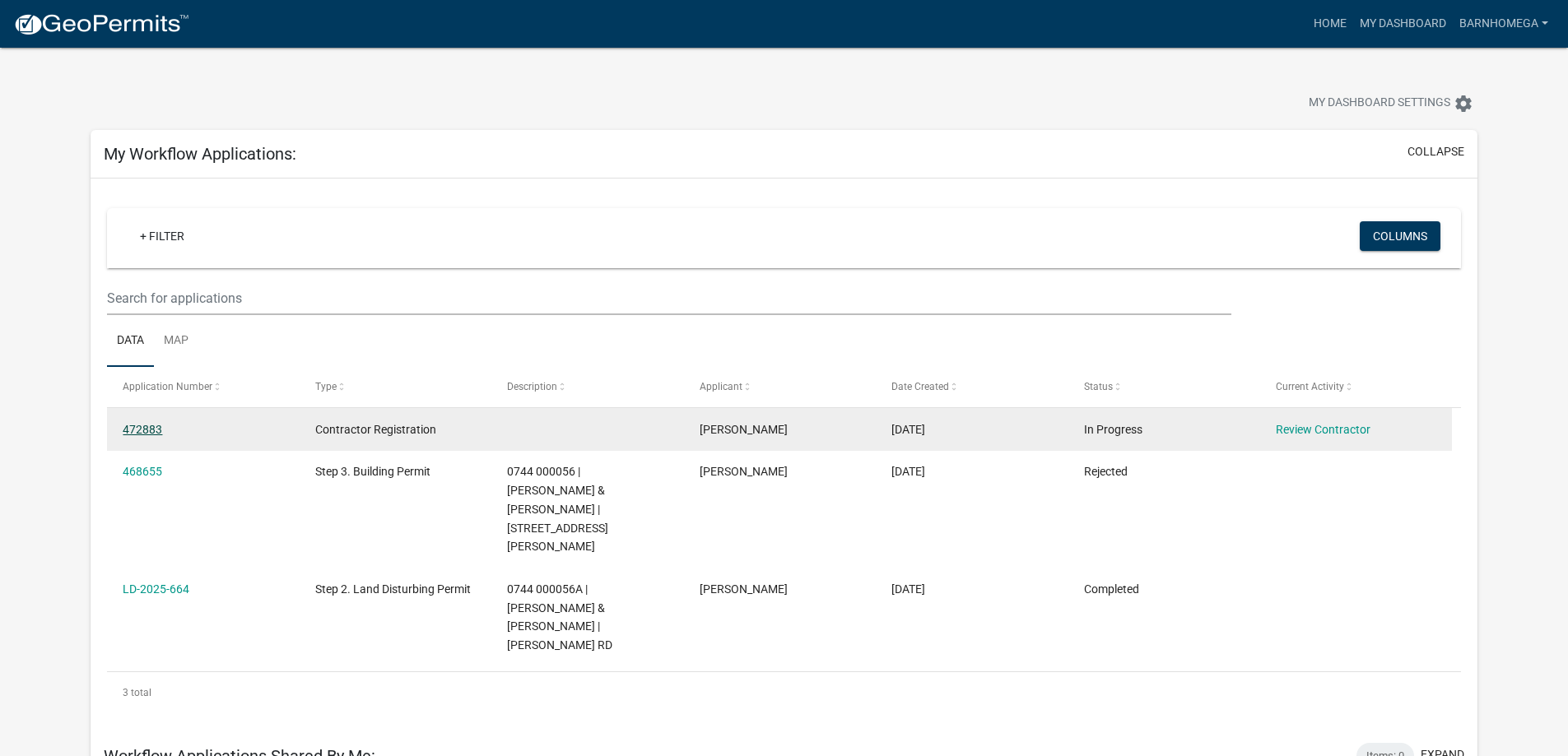
click at [161, 437] on link "472883" at bounding box center [143, 429] width 40 height 13
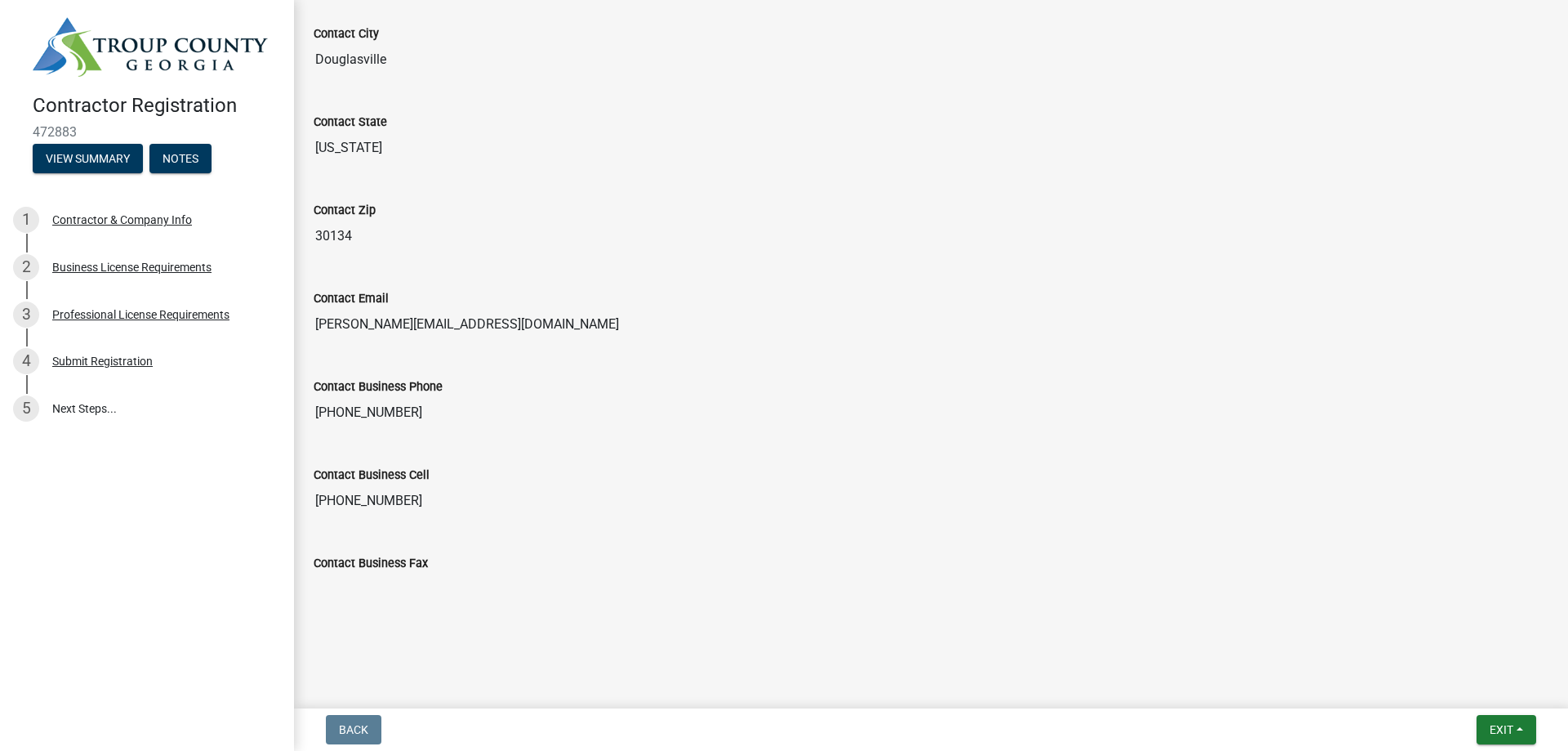
scroll to position [1092, 0]
click at [100, 273] on div "Business License Requirements" at bounding box center [132, 267] width 160 height 12
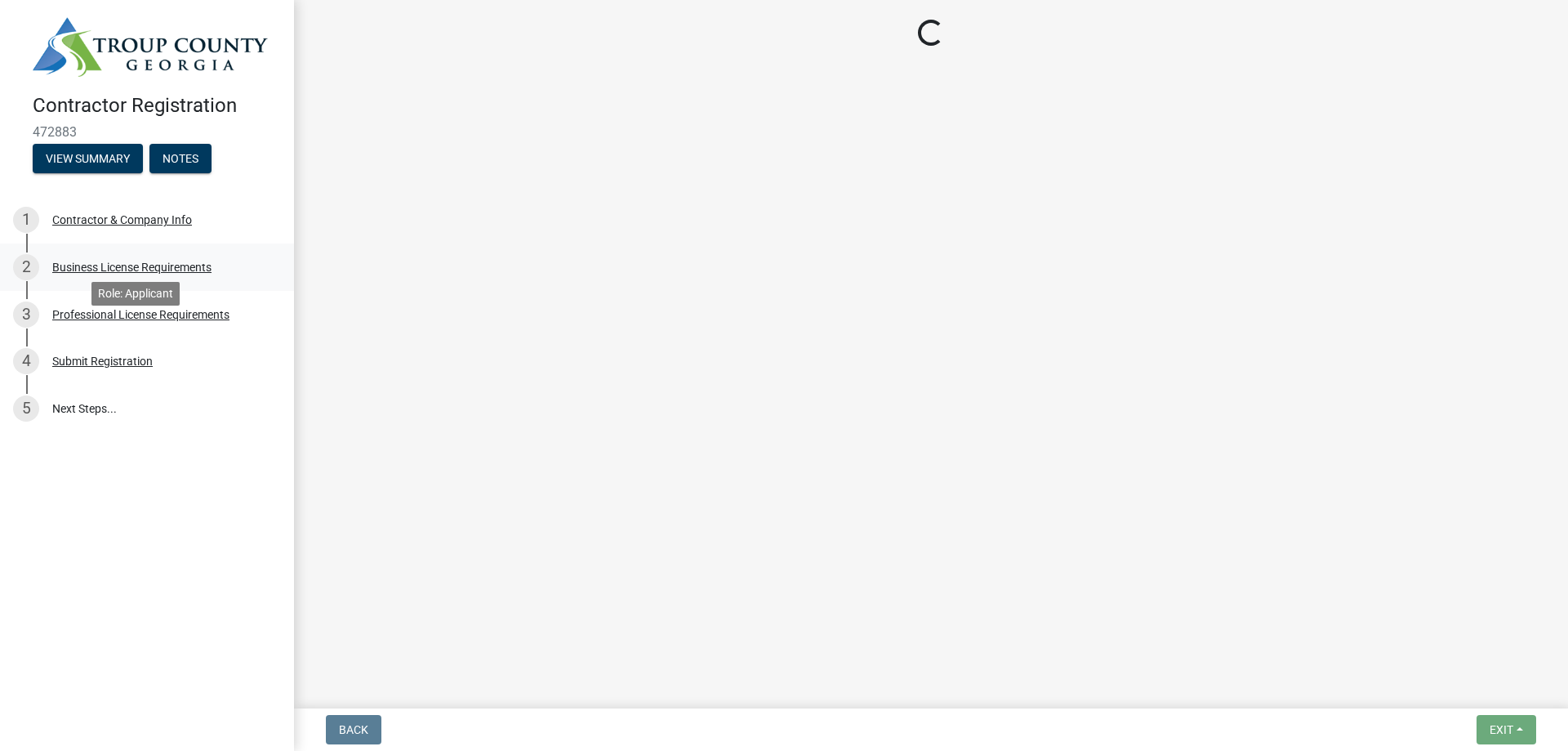
scroll to position [0, 0]
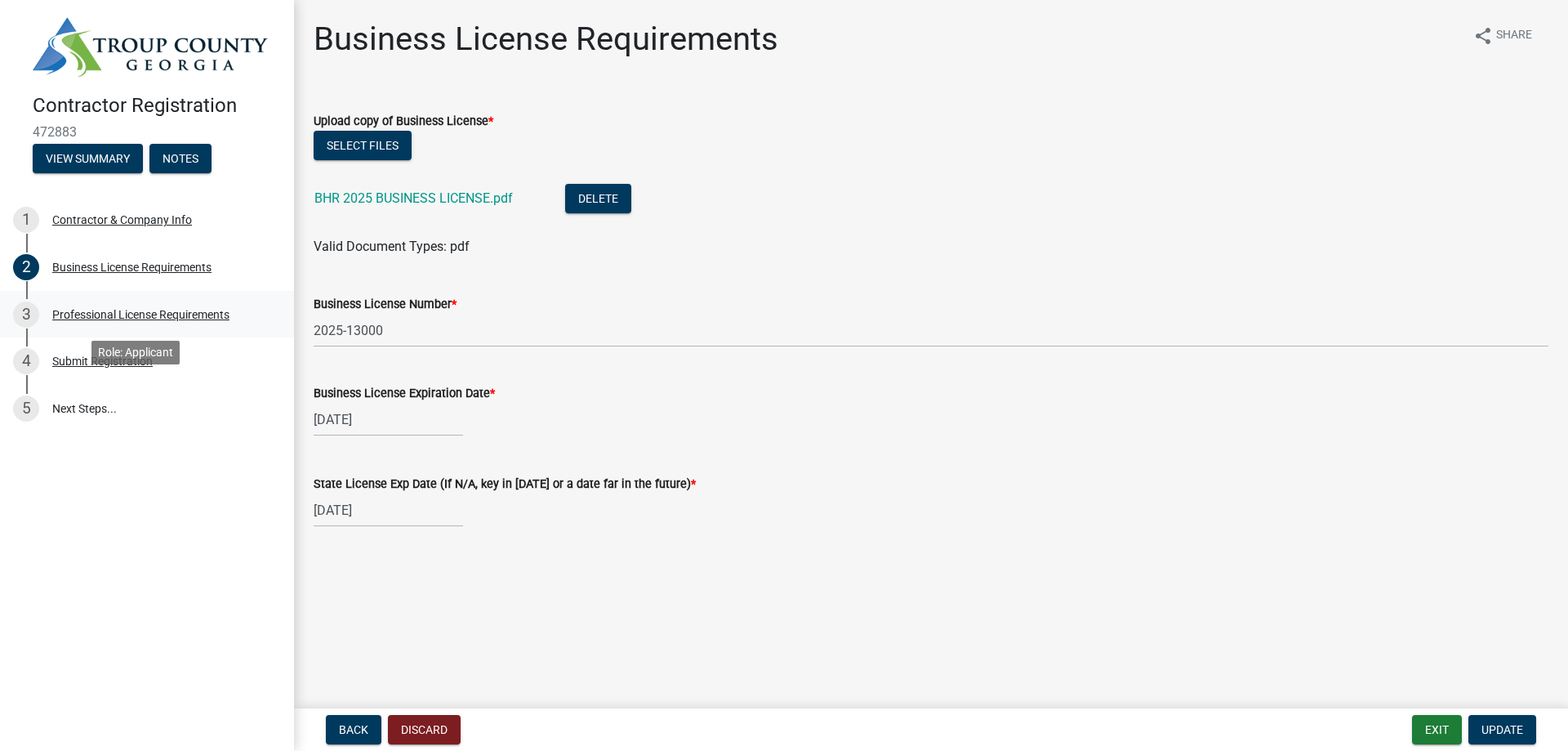
click at [105, 320] on div "Professional License Requirements" at bounding box center [141, 314] width 177 height 12
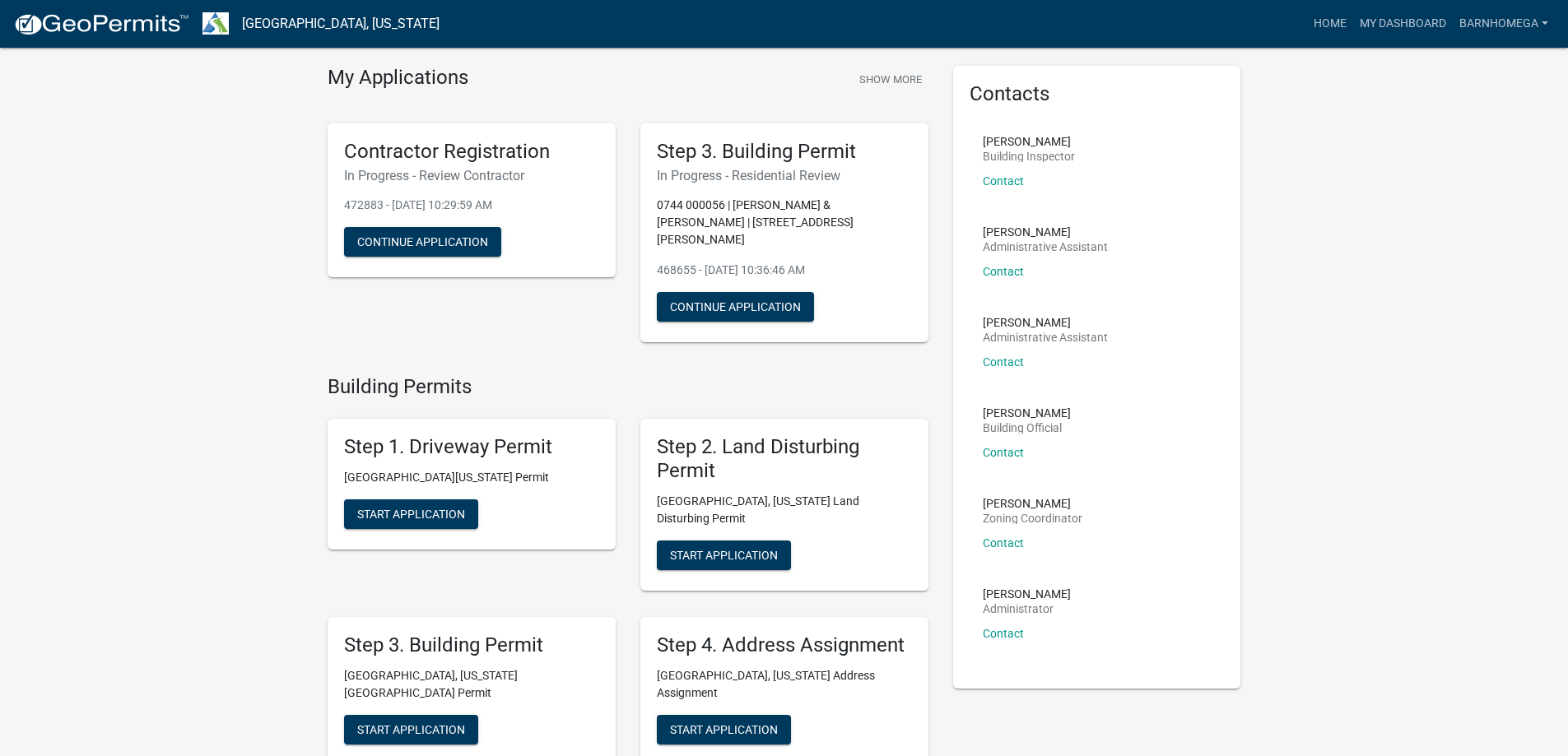
scroll to position [82, 0]
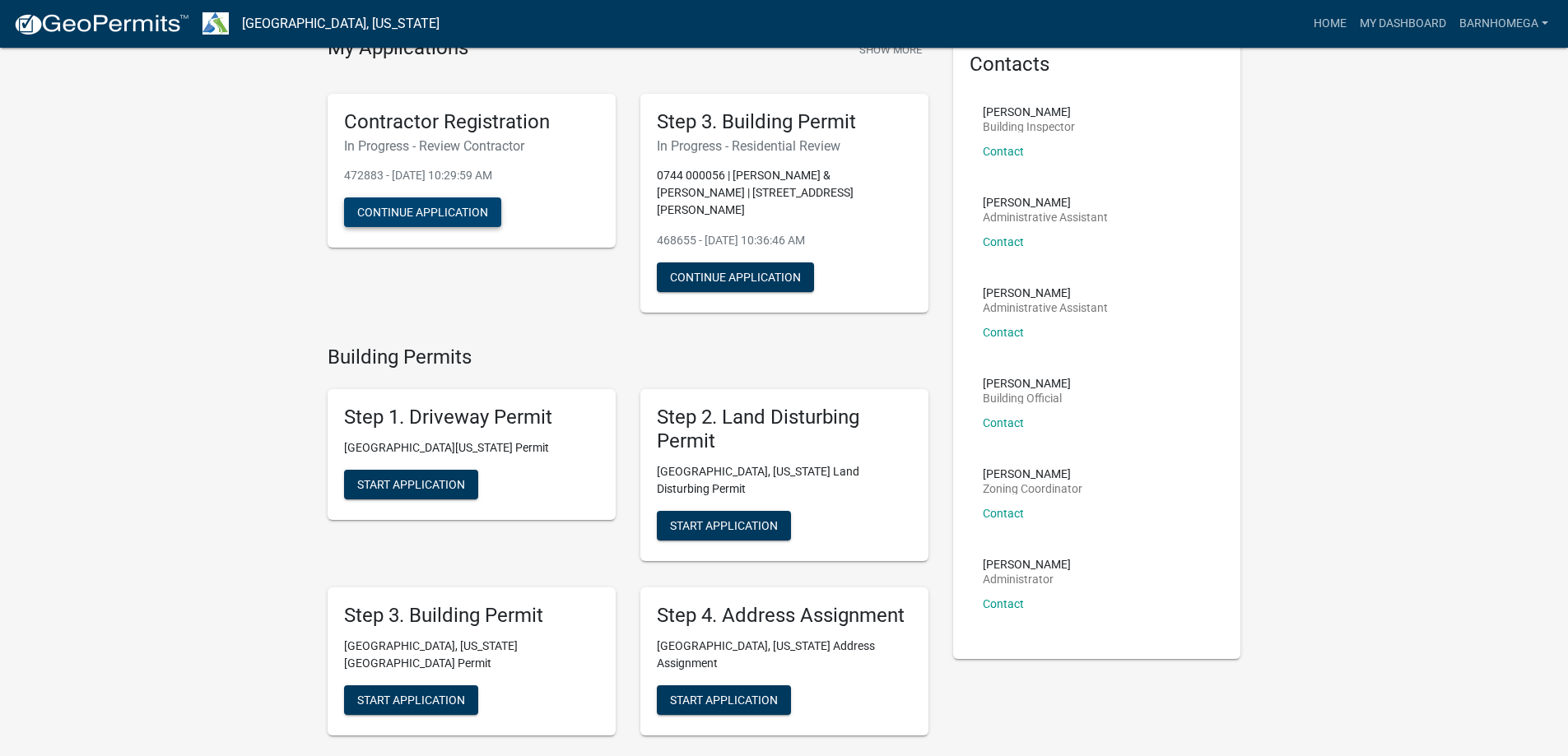
click at [465, 227] on button "Continue Application" at bounding box center [423, 212] width 157 height 30
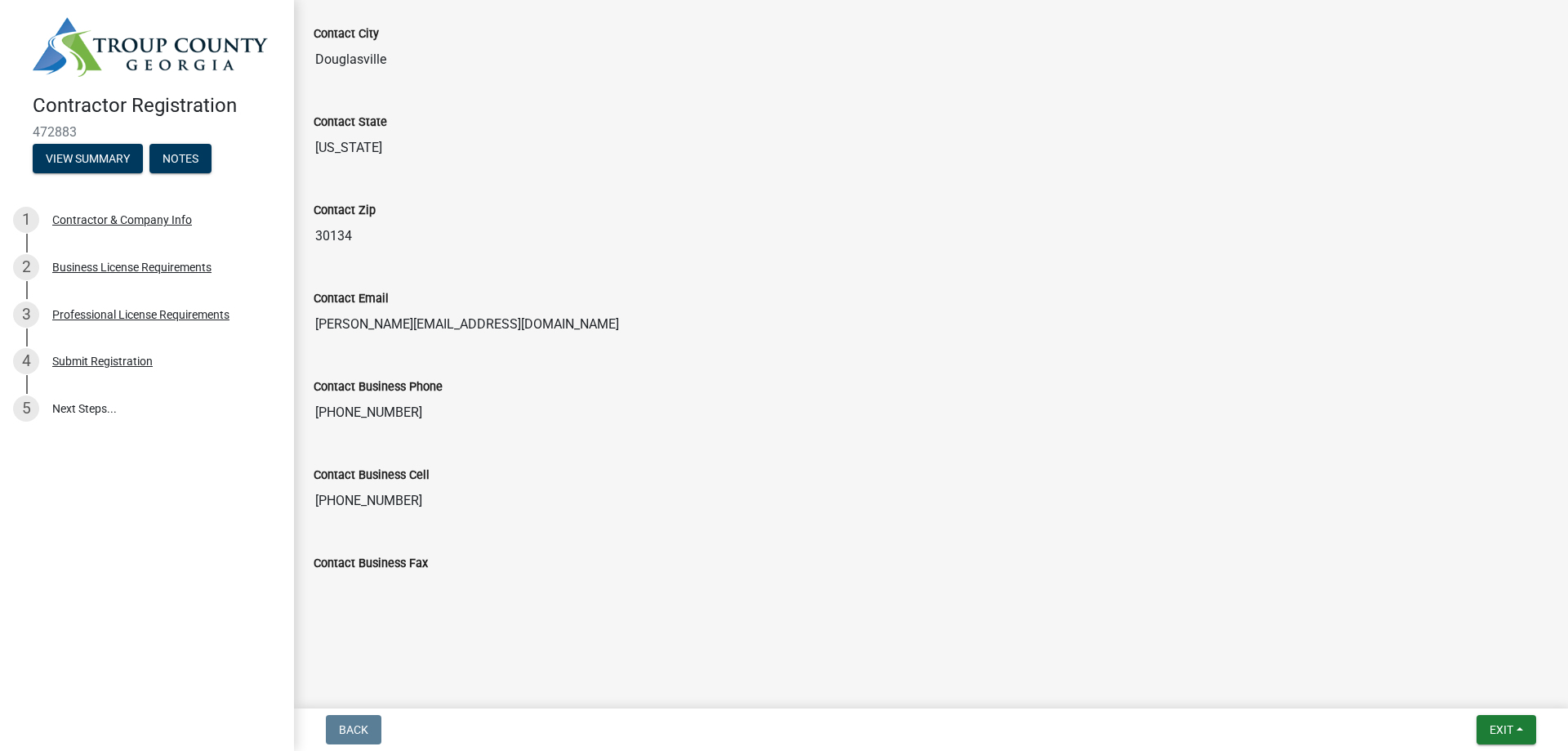
scroll to position [928, 0]
click at [136, 273] on div "Business License Requirements" at bounding box center [132, 267] width 160 height 12
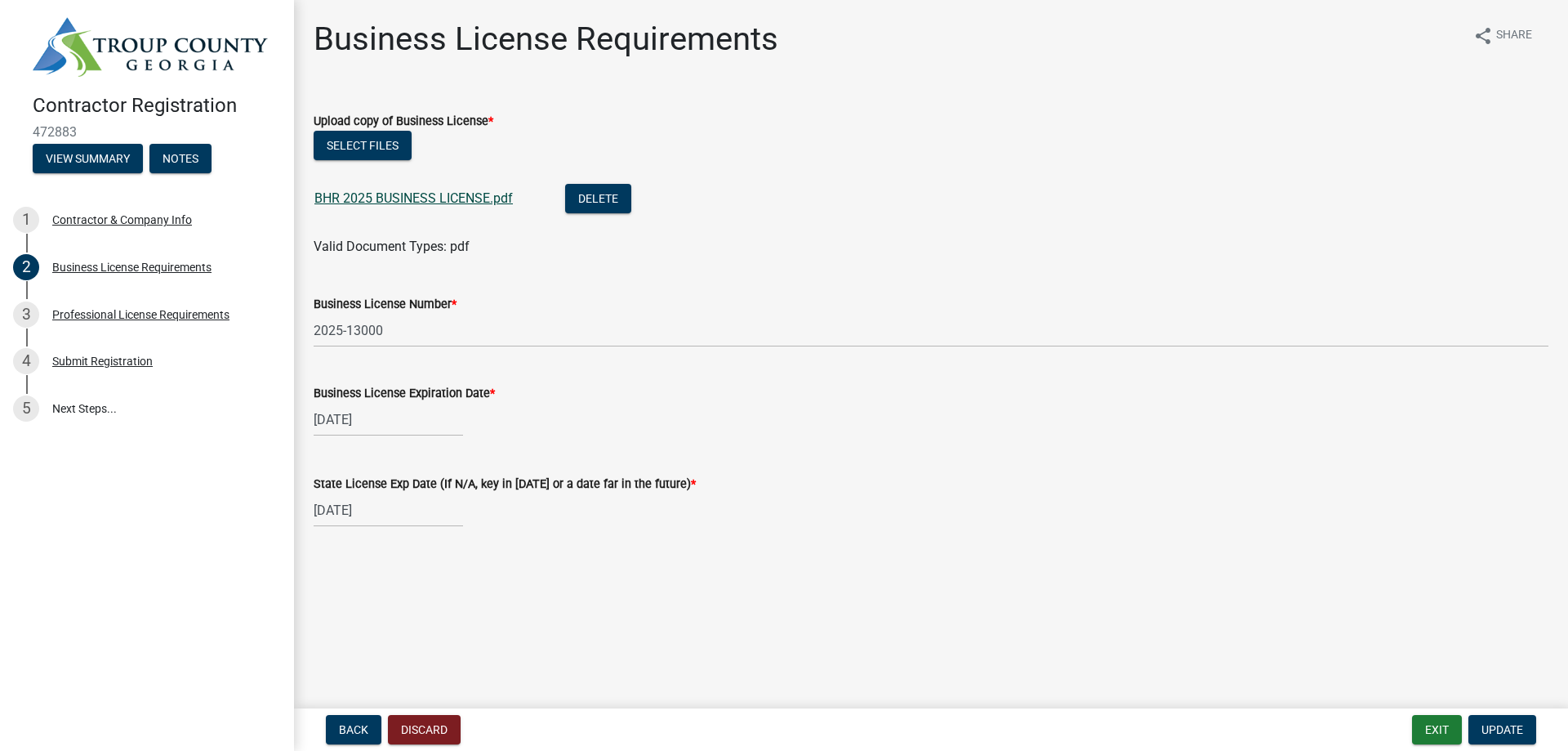
click at [513, 206] on link "BHR 2025 BUSINESS LICENSE.pdf" at bounding box center [414, 198] width 199 height 16
click at [145, 367] on div "Submit Registration" at bounding box center [102, 362] width 100 height 12
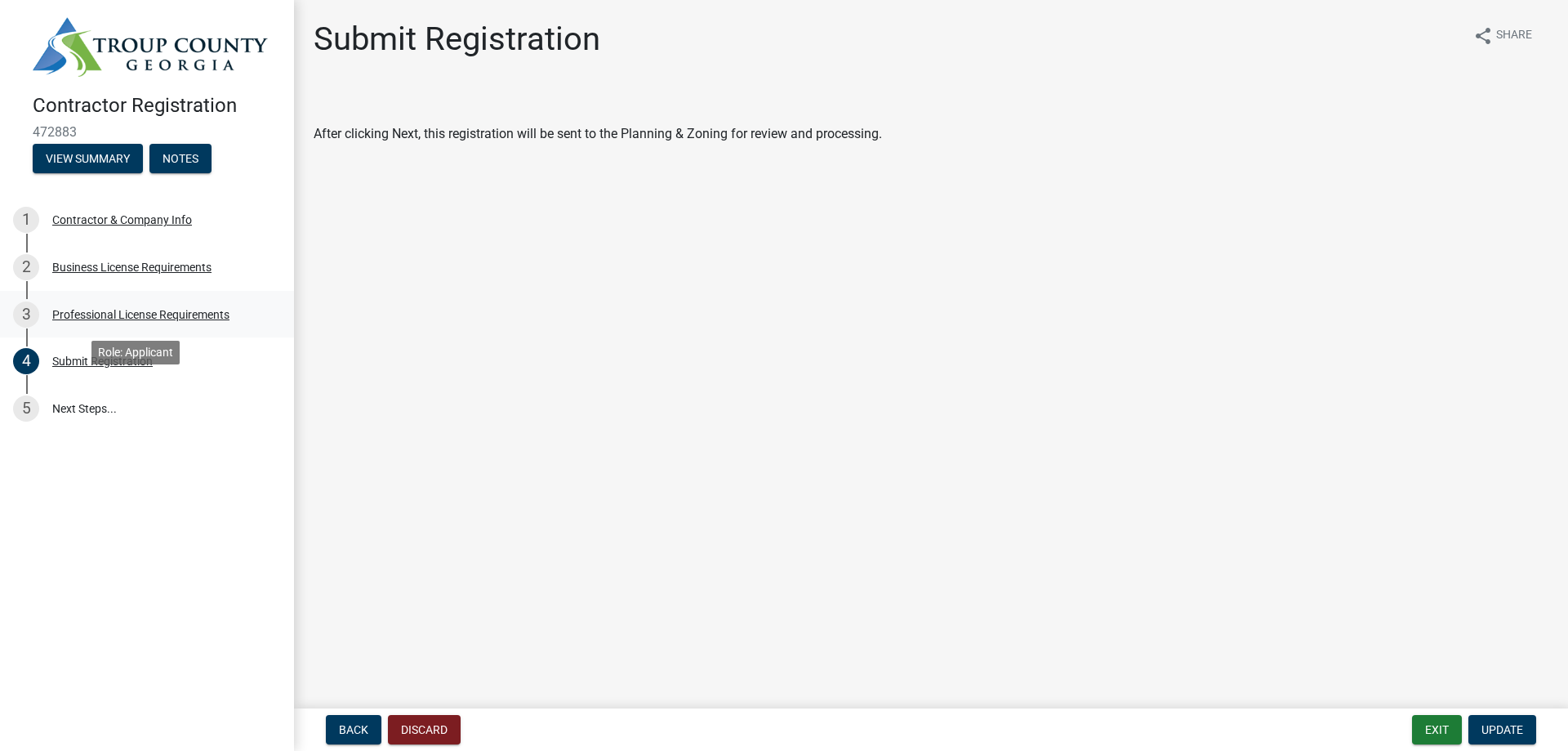
click at [83, 320] on div "Professional License Requirements" at bounding box center [141, 314] width 177 height 12
